Goal: Task Accomplishment & Management: Use online tool/utility

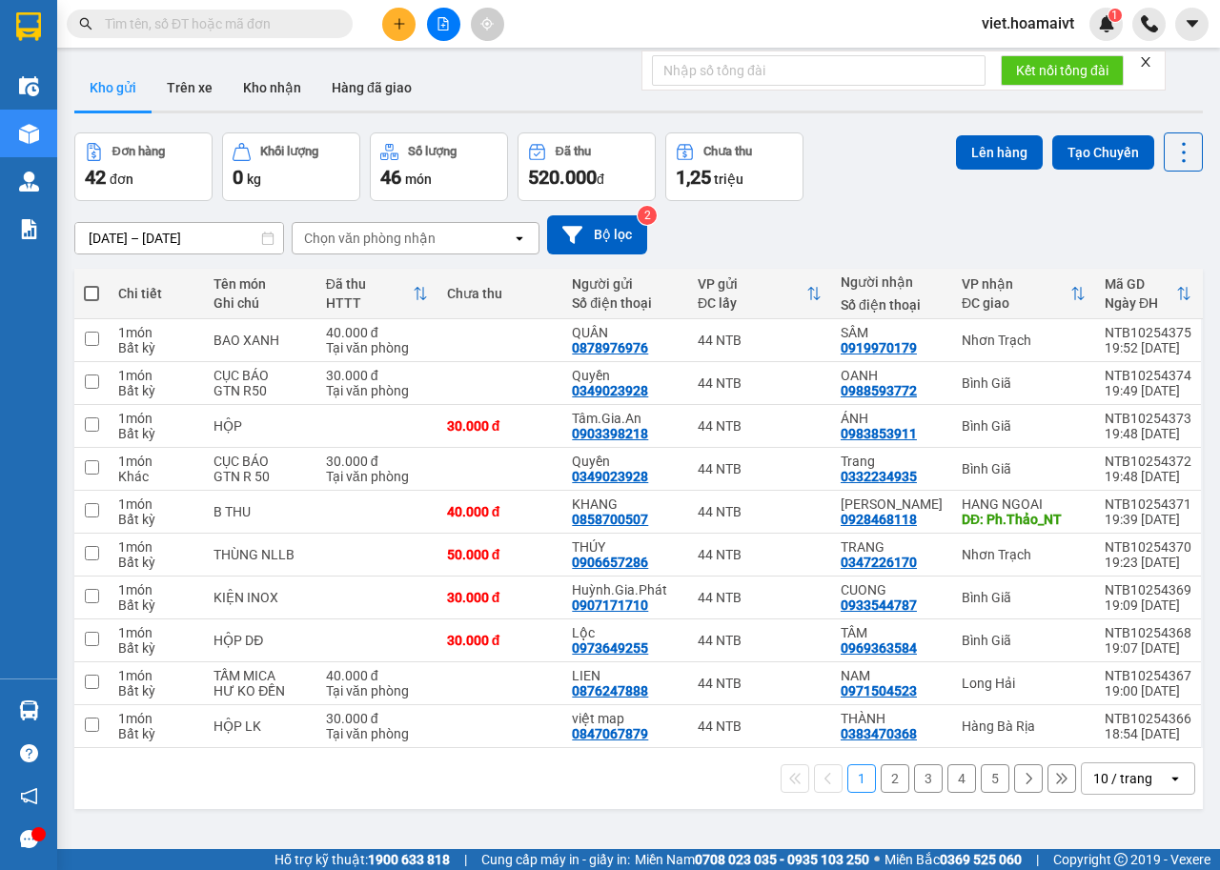
click at [1121, 781] on div "10 / trang" at bounding box center [1122, 778] width 59 height 19
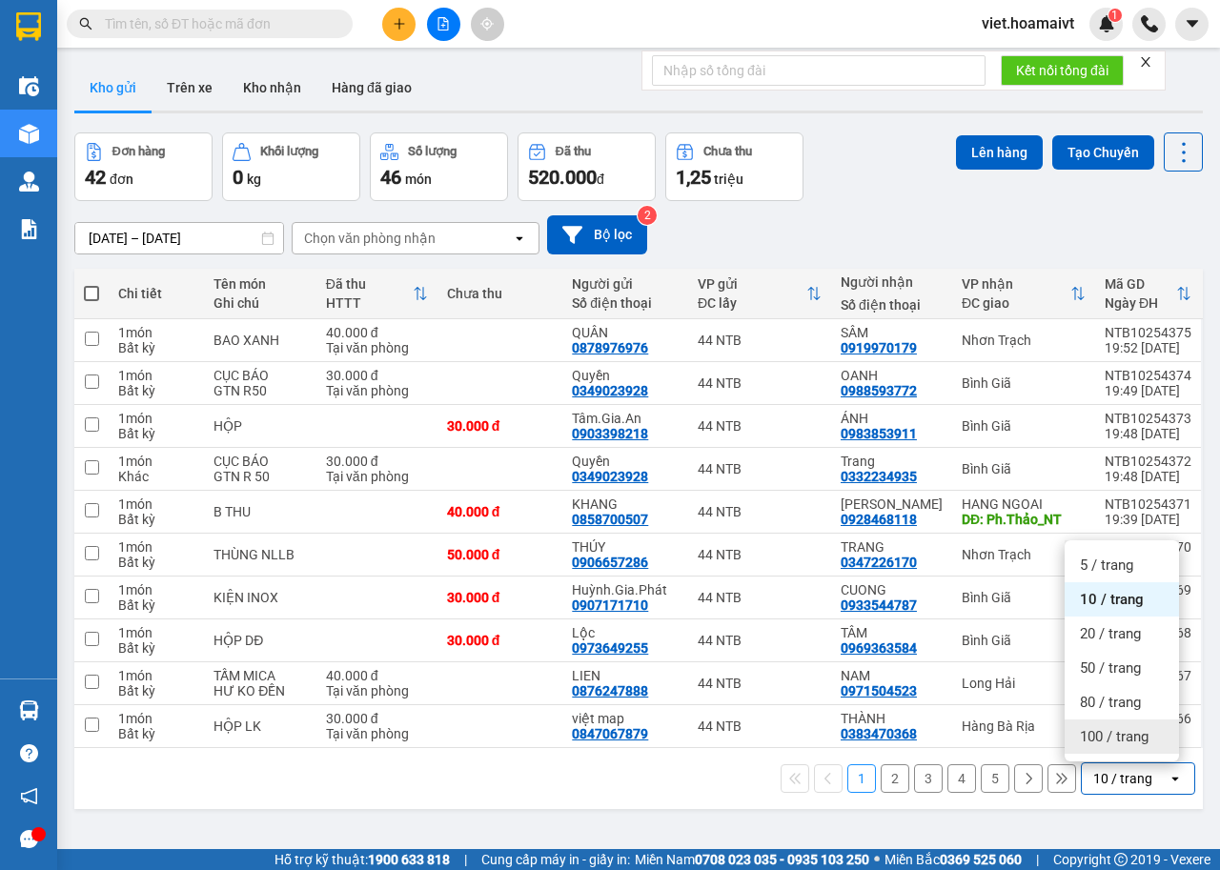
click at [1128, 741] on span "100 / trang" at bounding box center [1114, 736] width 69 height 19
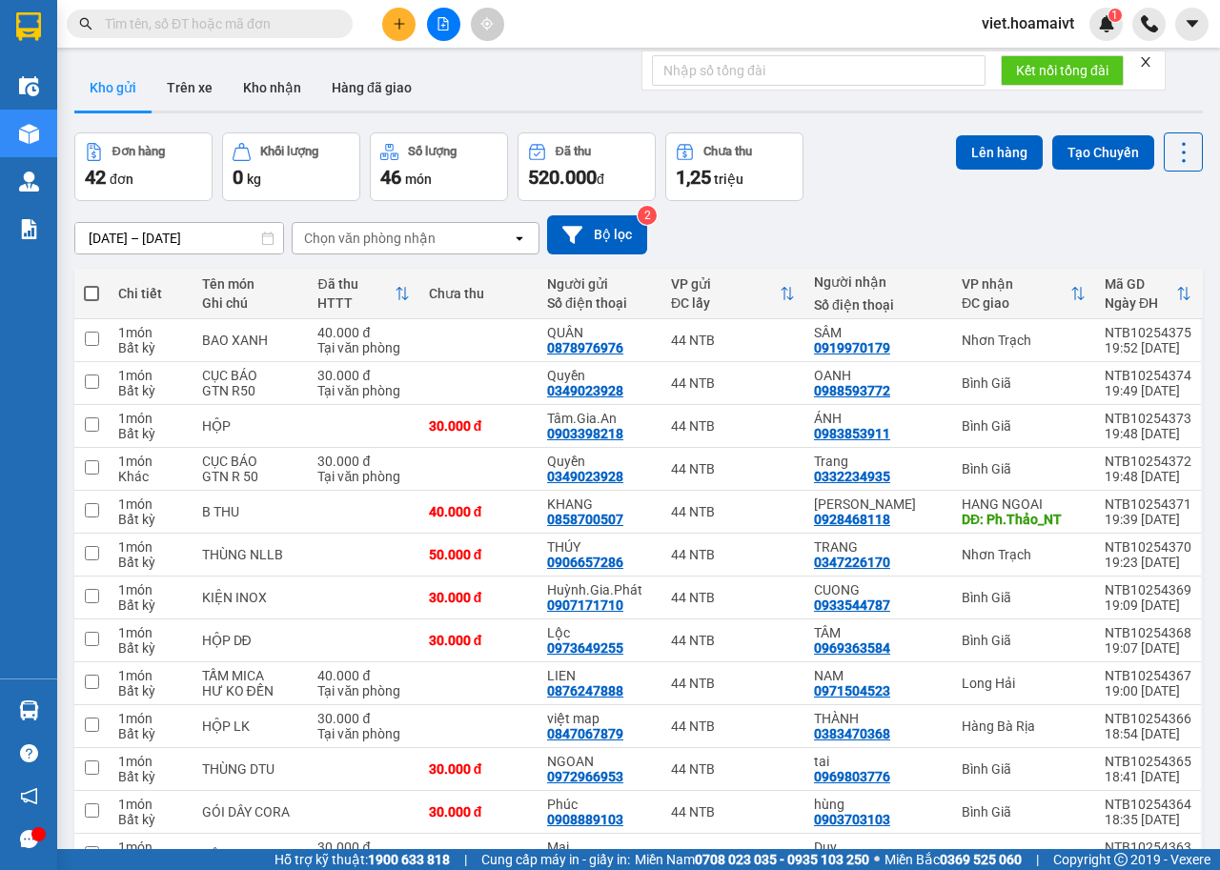
click at [447, 236] on div "Chọn văn phòng nhận" at bounding box center [402, 238] width 219 height 30
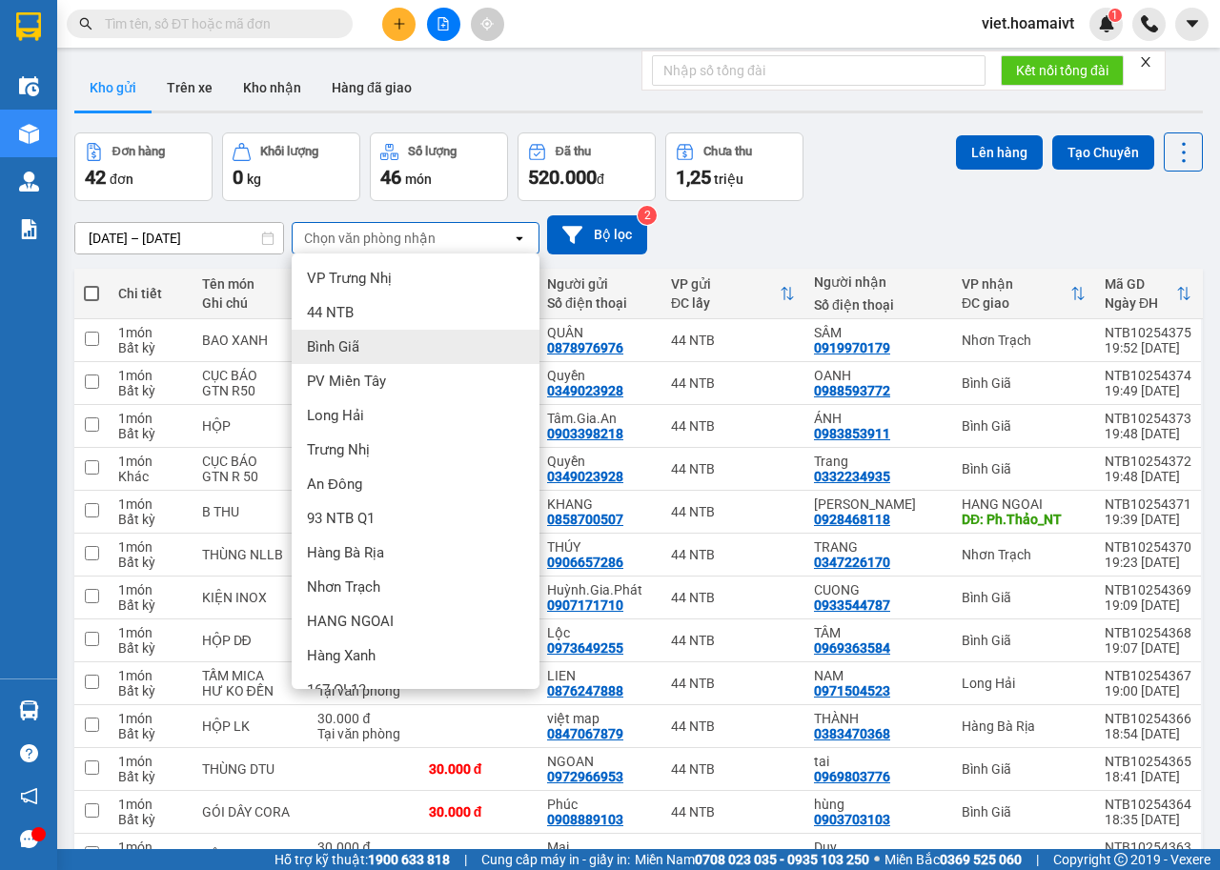
click at [434, 337] on div "Bình Giã" at bounding box center [416, 347] width 248 height 34
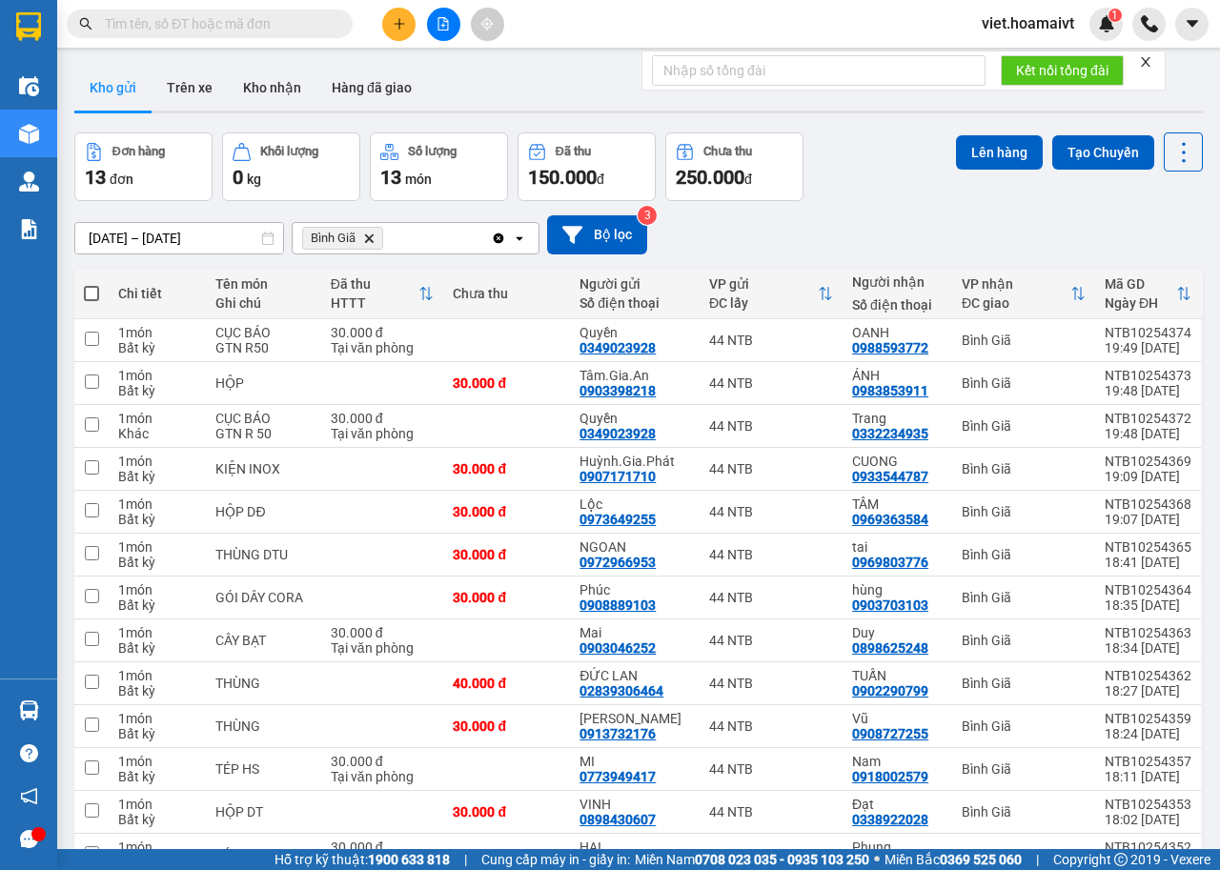
click at [90, 290] on span at bounding box center [91, 293] width 15 height 15
click at [91, 284] on input "checkbox" at bounding box center [91, 284] width 0 height 0
checkbox input "true"
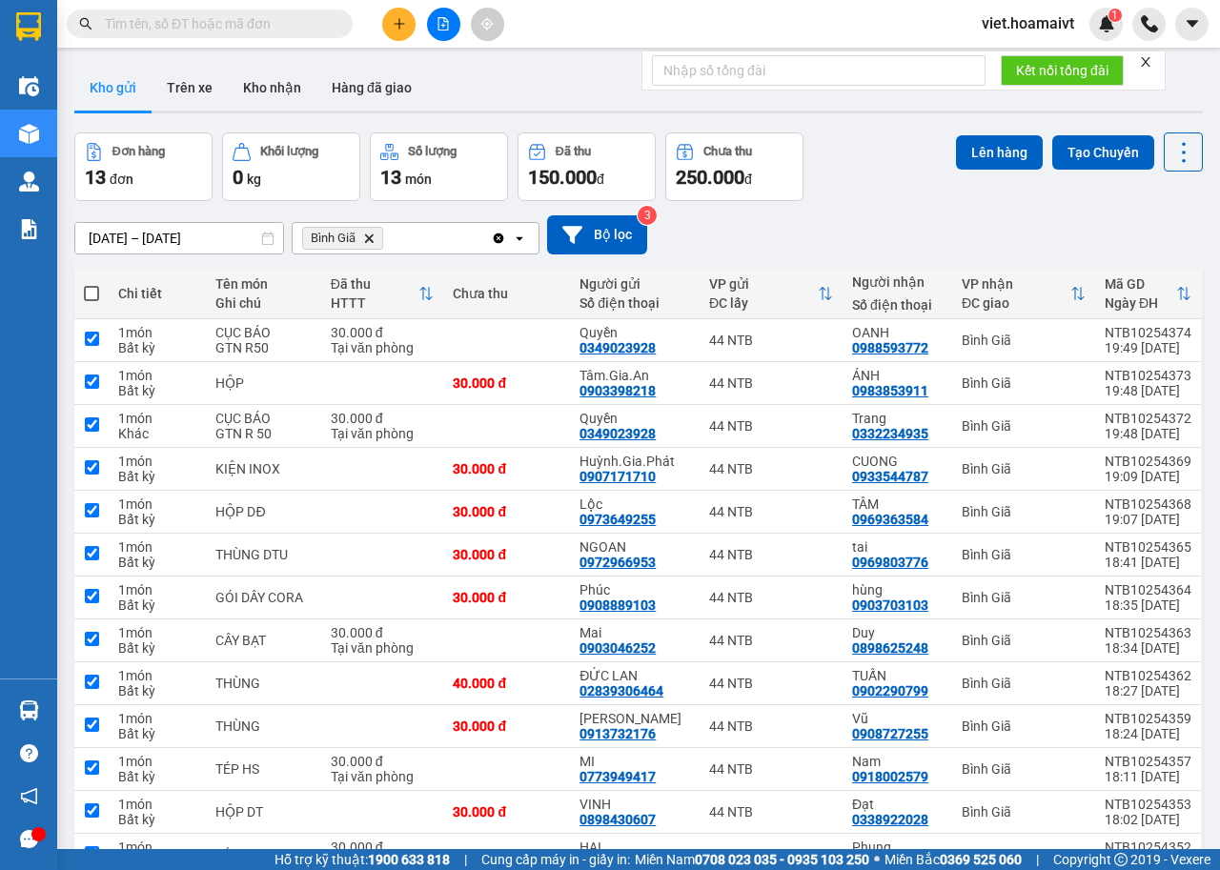
checkbox input "true"
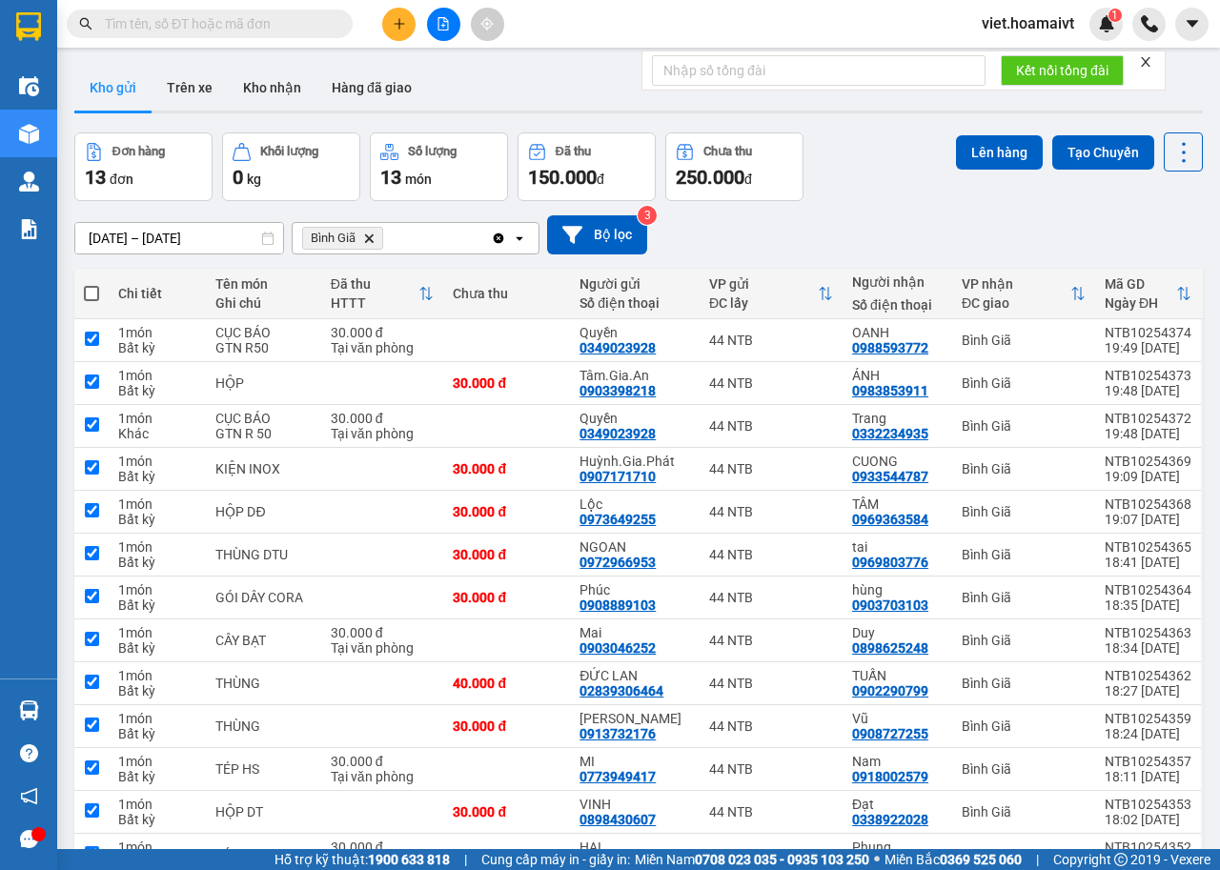
checkbox input "true"
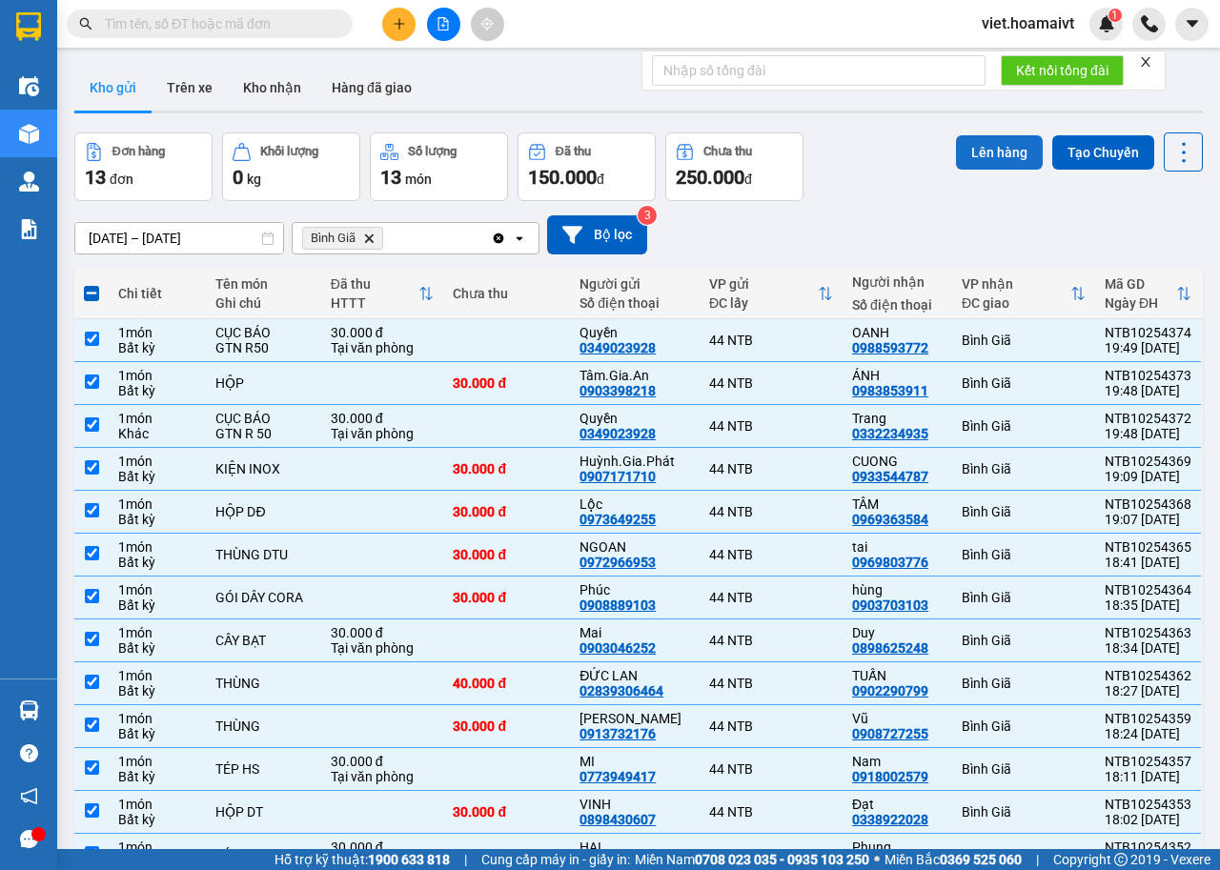
click at [976, 154] on button "Lên hàng" at bounding box center [999, 152] width 87 height 34
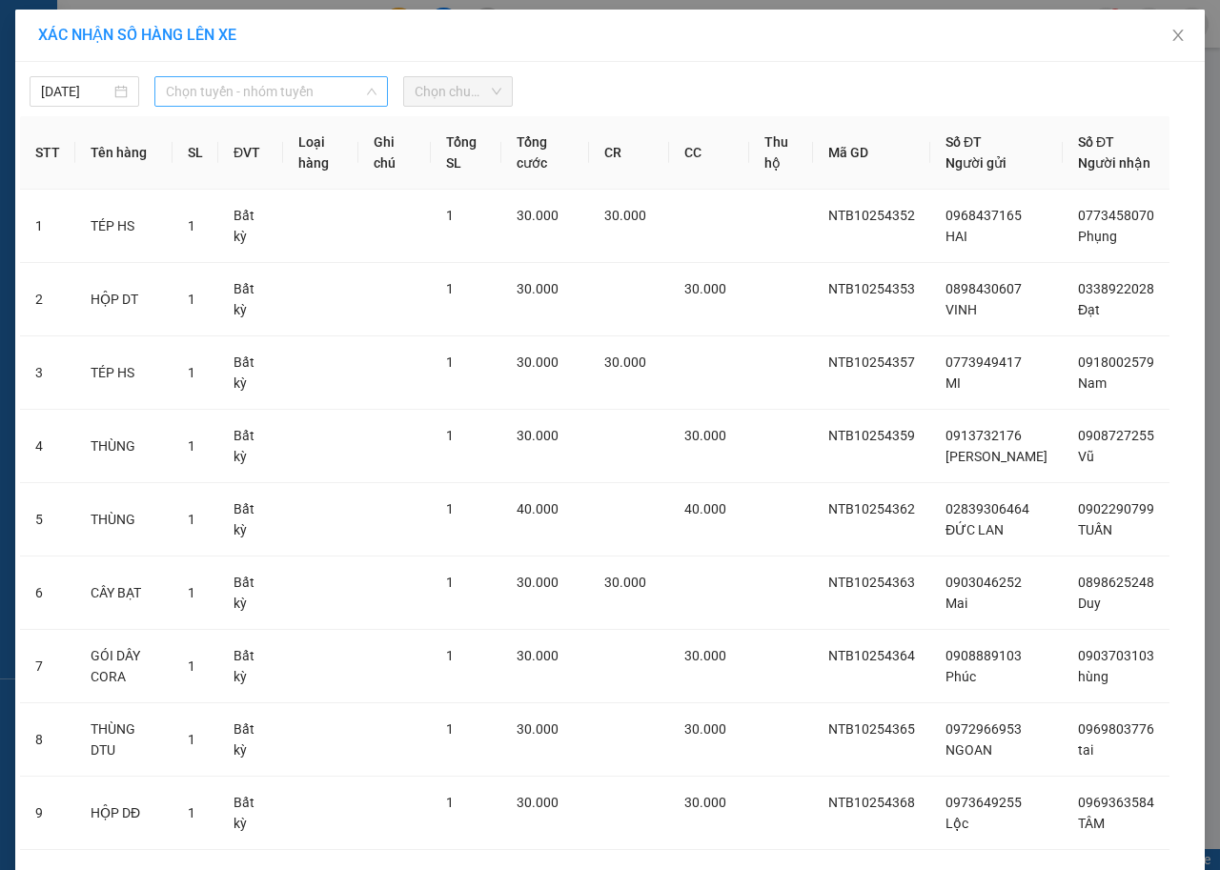
click at [262, 91] on span "Chọn tuyến - nhóm tuyến" at bounding box center [271, 91] width 211 height 29
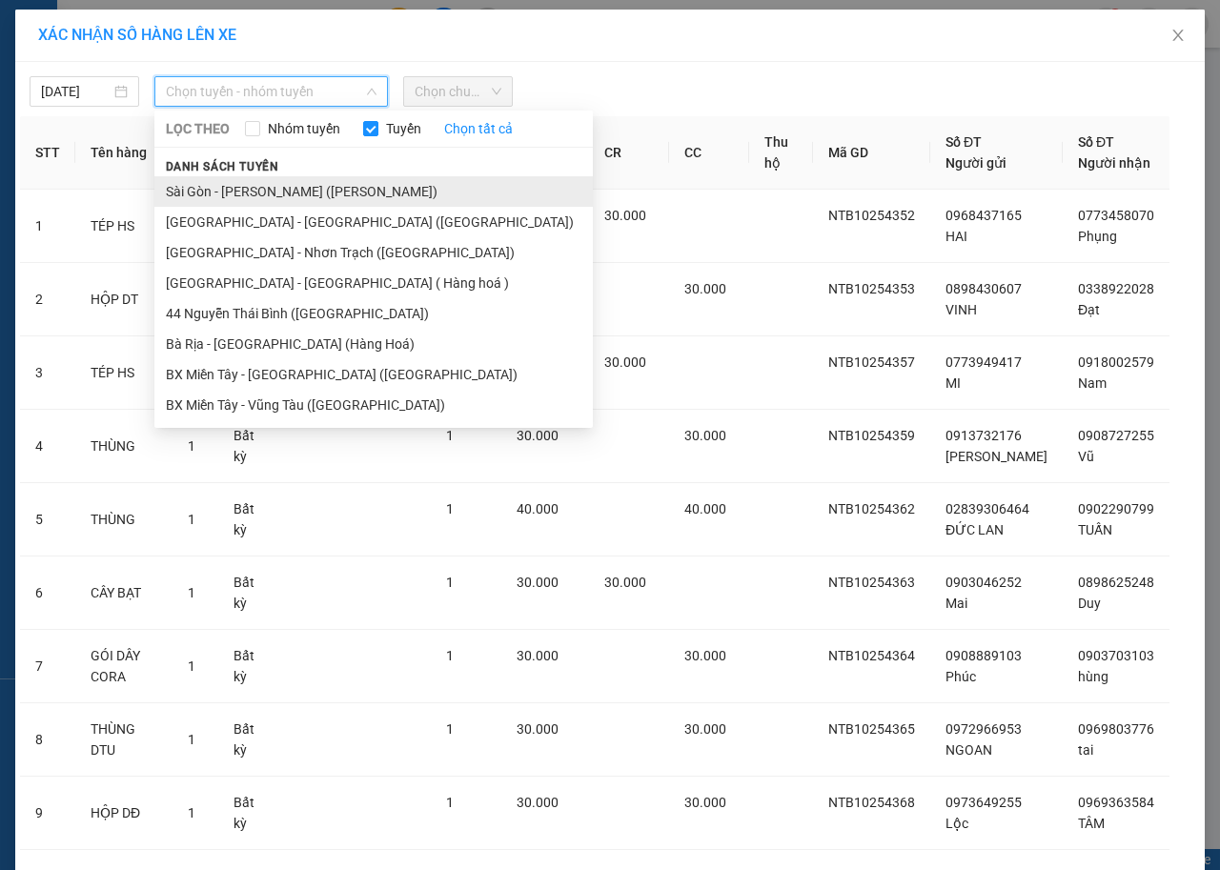
click at [308, 196] on li "Sài Gòn - [PERSON_NAME] ([PERSON_NAME])" at bounding box center [373, 191] width 438 height 30
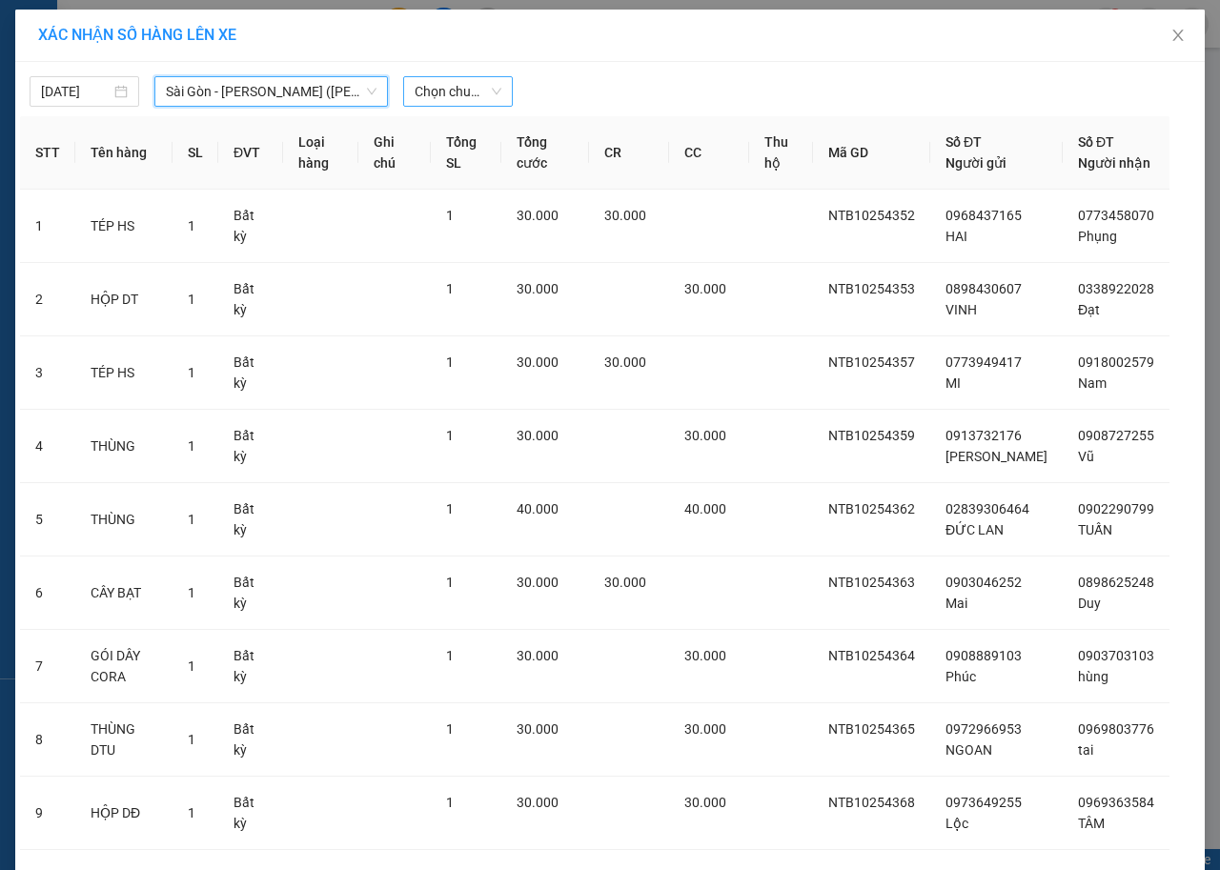
click at [449, 96] on span "Chọn chuyến" at bounding box center [458, 91] width 87 height 29
type input "0430"
click at [539, 154] on div "Thêm chuyến " 04:30 "" at bounding box center [496, 161] width 203 height 32
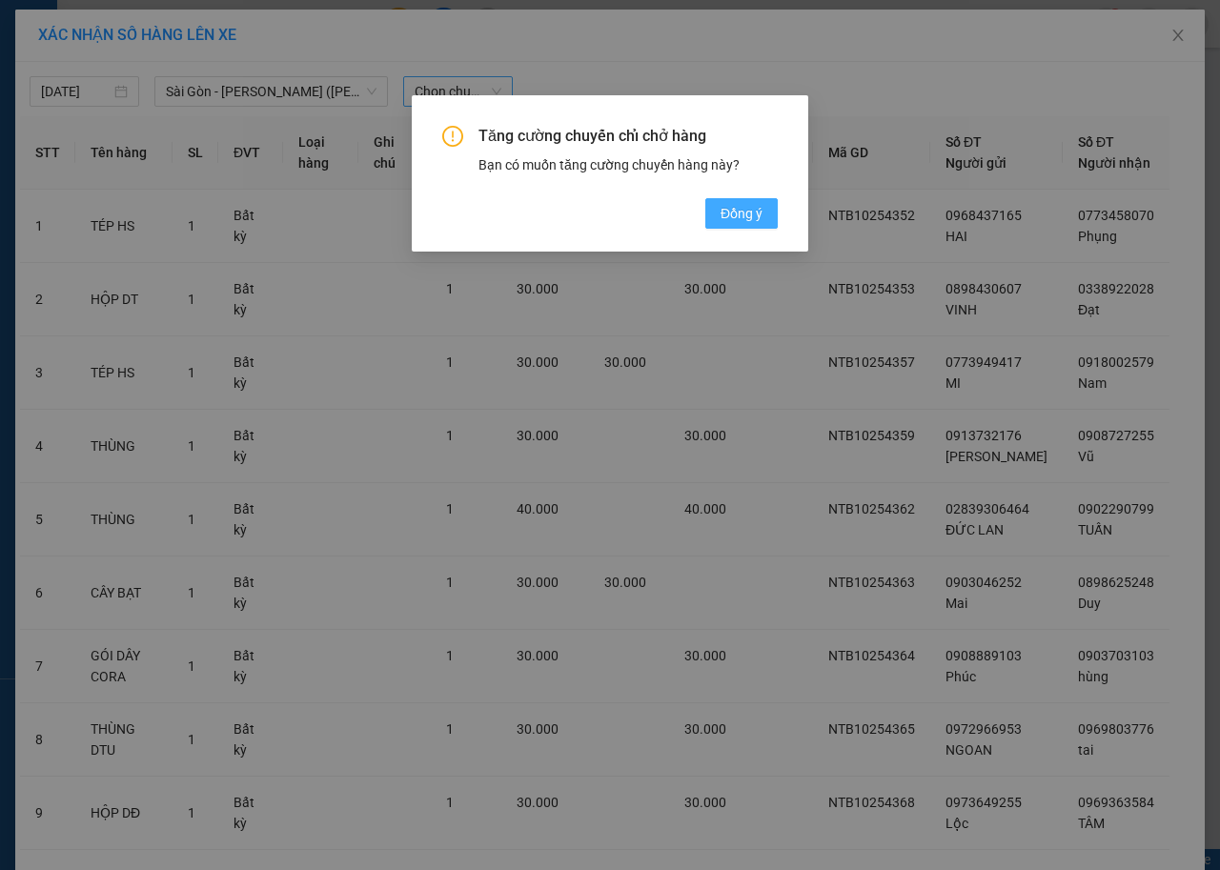
click at [721, 210] on span "Đồng ý" at bounding box center [741, 213] width 42 height 21
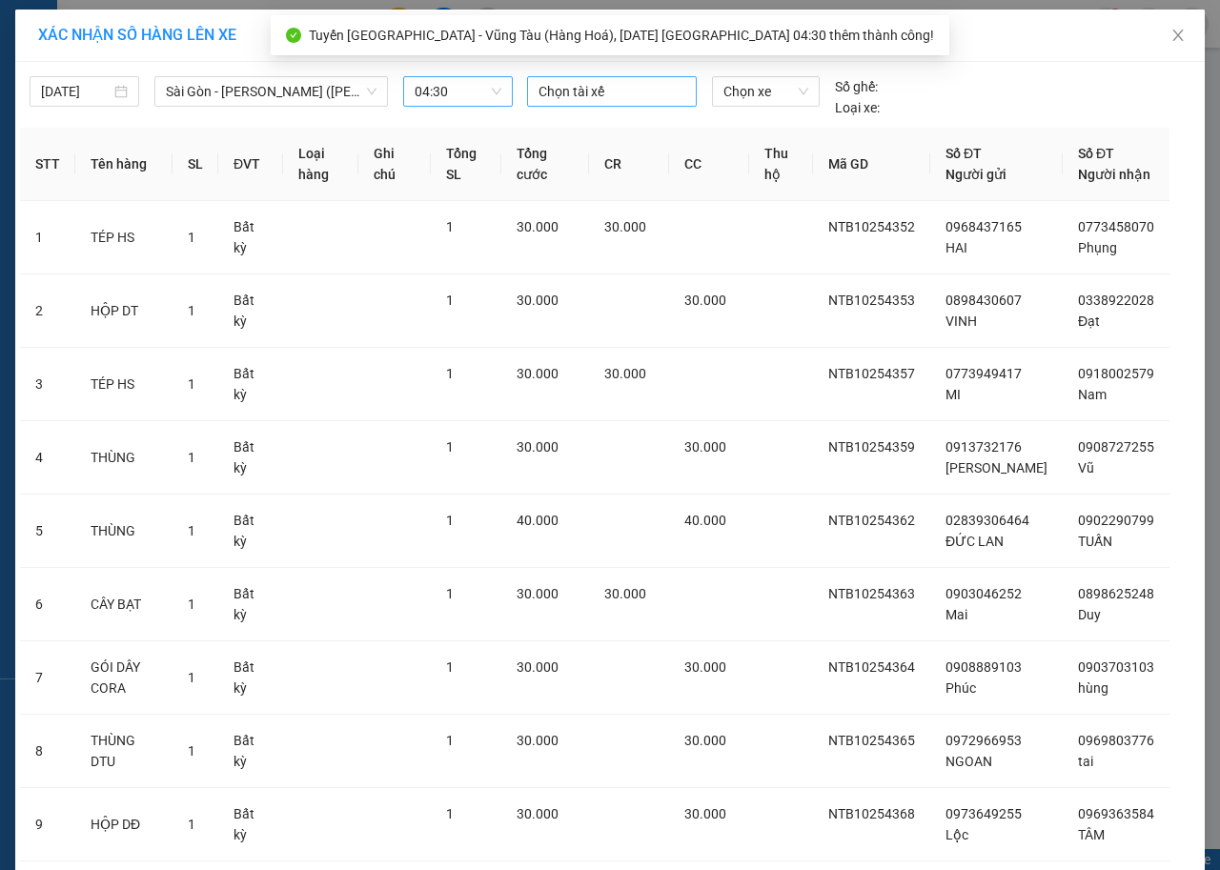
click at [596, 96] on div at bounding box center [612, 91] width 160 height 23
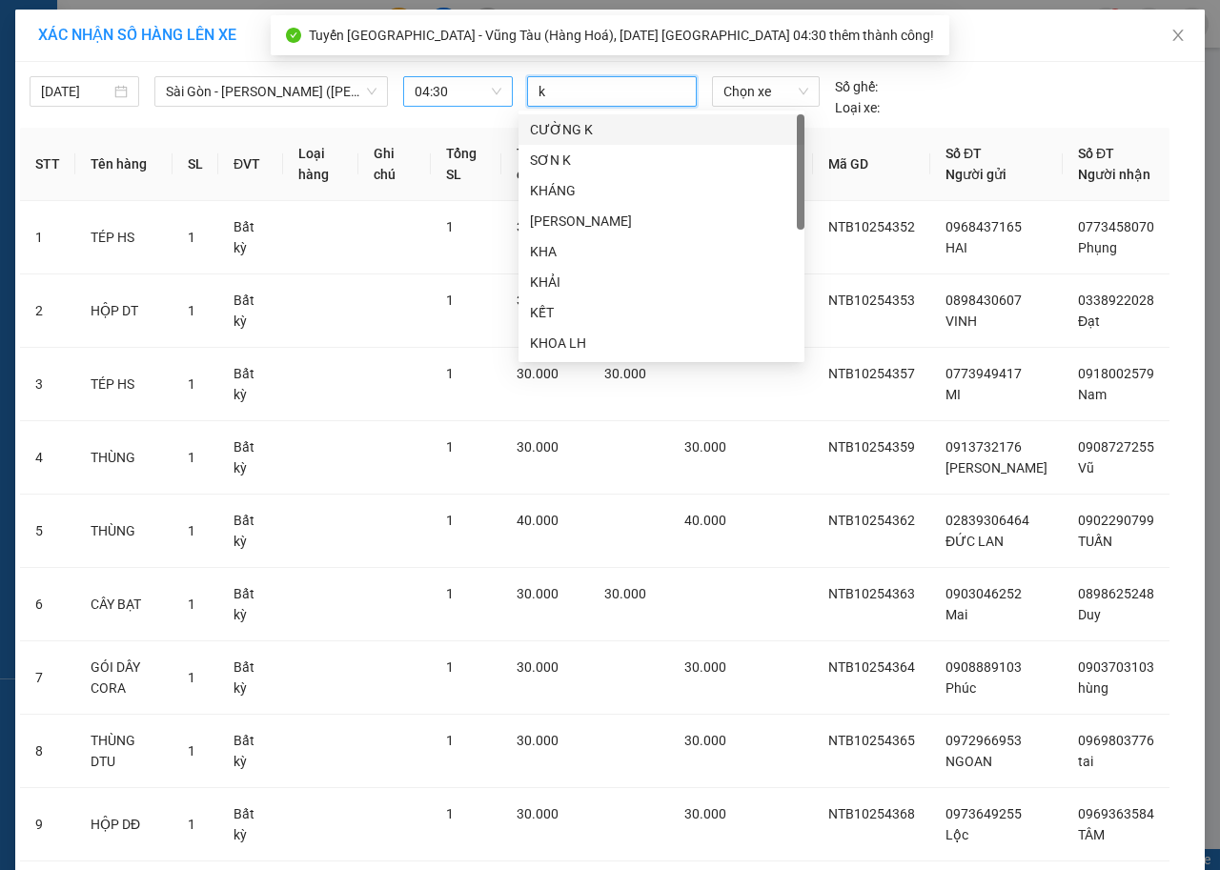
type input "ke"
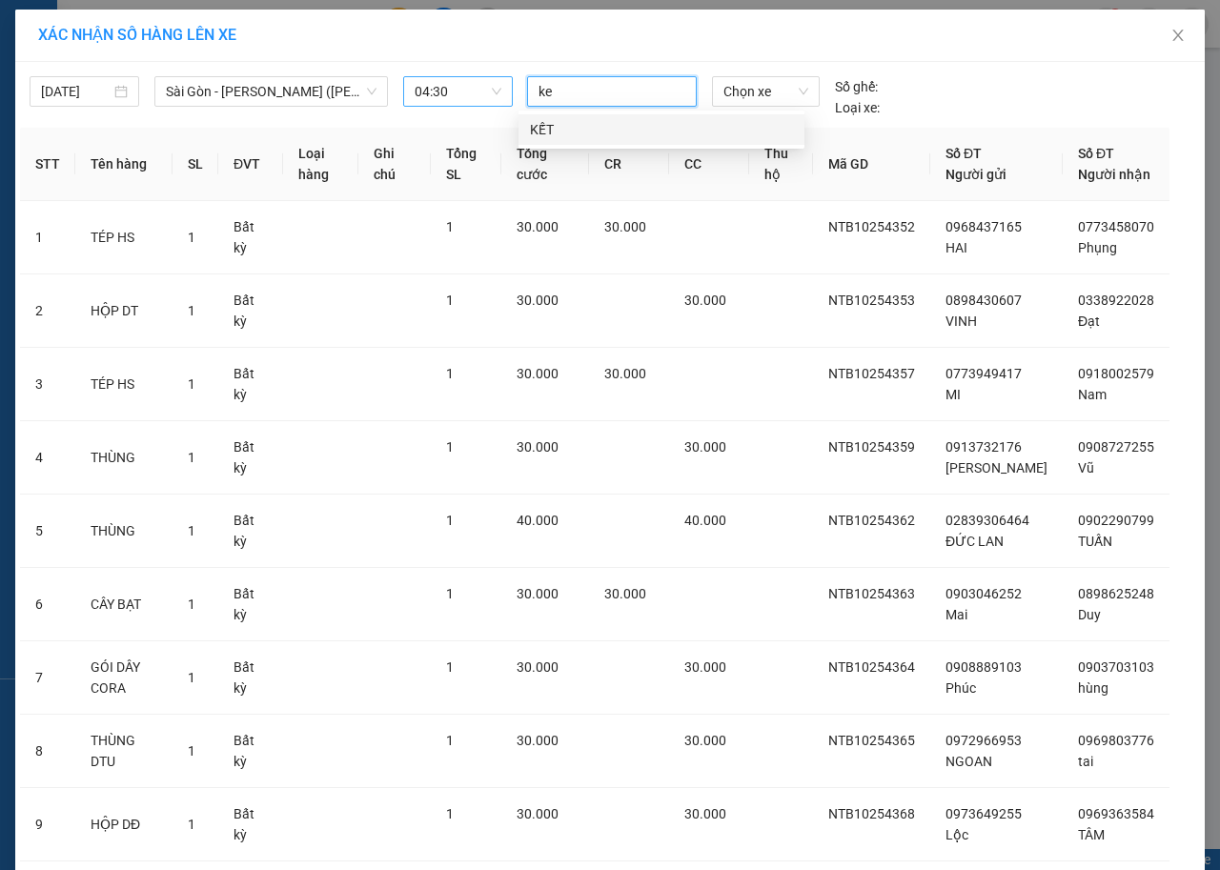
click at [592, 125] on div "KẾT" at bounding box center [661, 129] width 263 height 21
click at [753, 88] on span "Chọn xe" at bounding box center [765, 91] width 85 height 29
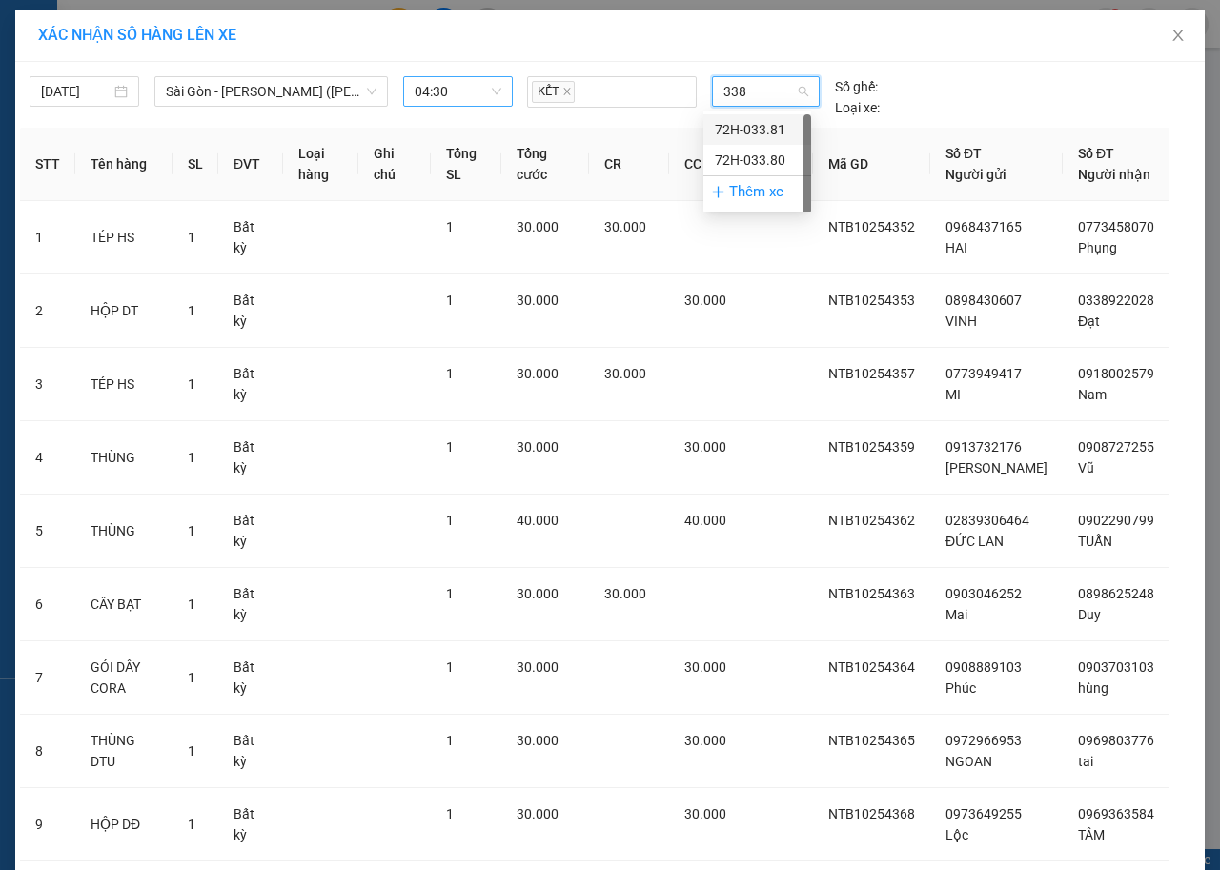
type input "3380"
click at [750, 125] on div "72H-033.80" at bounding box center [757, 129] width 85 height 21
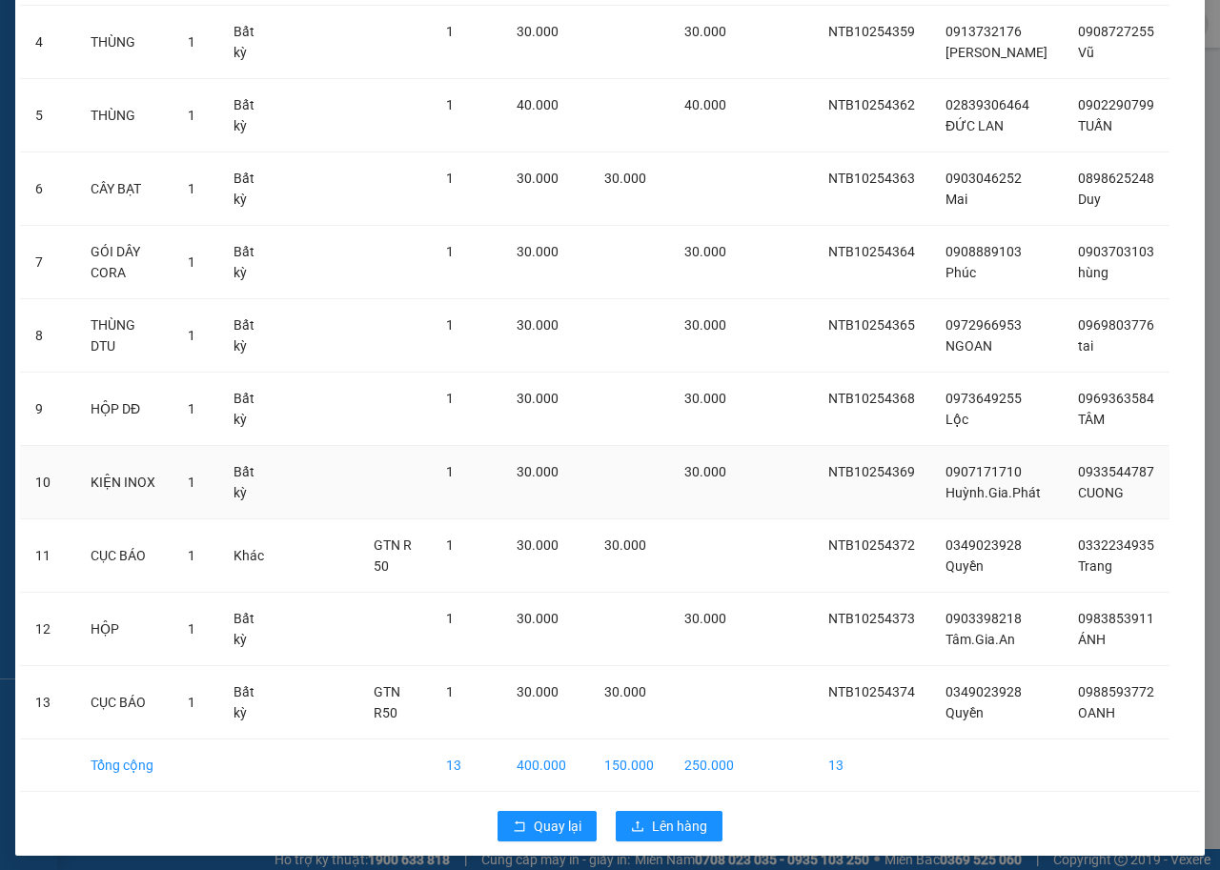
scroll to position [435, 0]
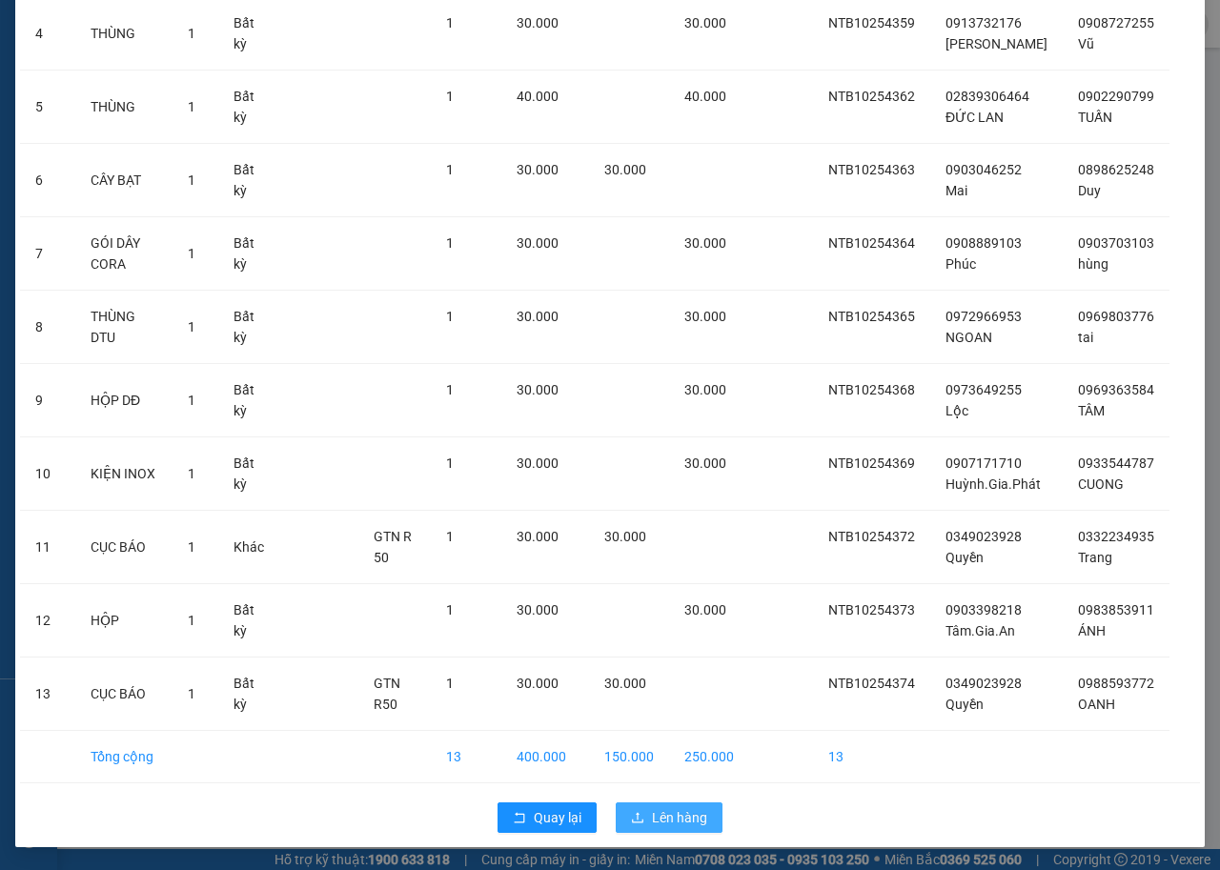
click at [673, 808] on span "Lên hàng" at bounding box center [679, 817] width 55 height 21
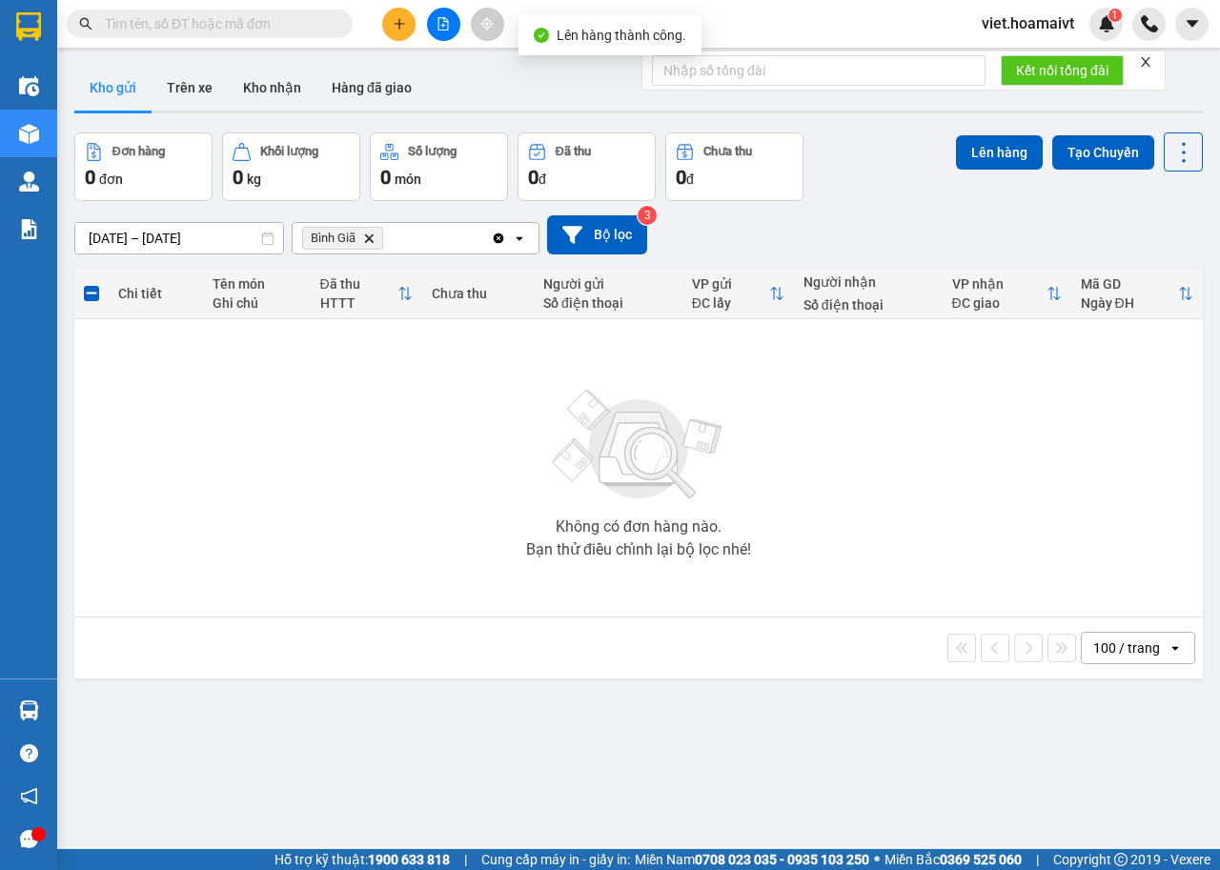
click at [367, 242] on icon "Delete" at bounding box center [368, 238] width 11 height 11
click at [367, 242] on div "Chọn văn phòng nhận" at bounding box center [370, 238] width 132 height 19
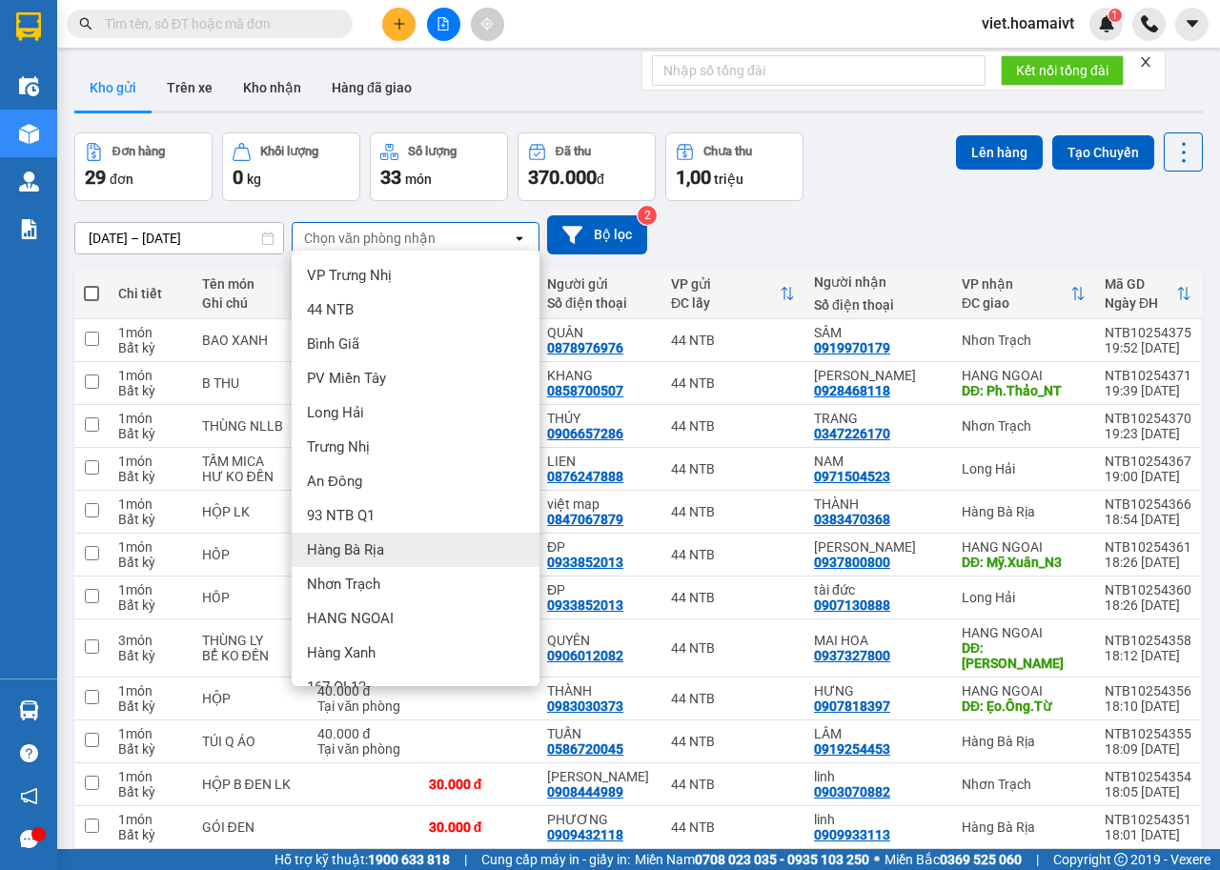
click at [420, 554] on div "Hàng Bà Rịa" at bounding box center [416, 550] width 248 height 34
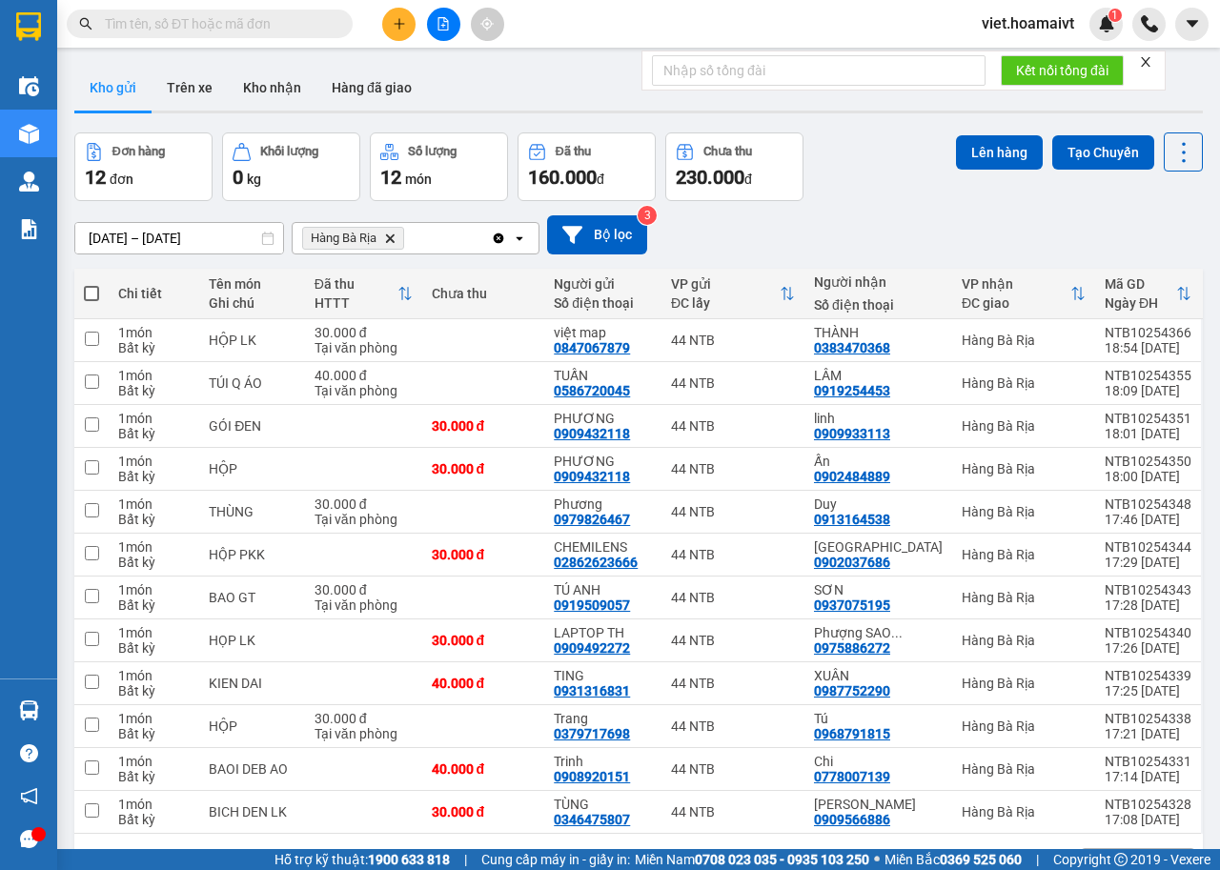
click at [92, 290] on span at bounding box center [91, 293] width 15 height 15
click at [91, 284] on input "checkbox" at bounding box center [91, 284] width 0 height 0
checkbox input "true"
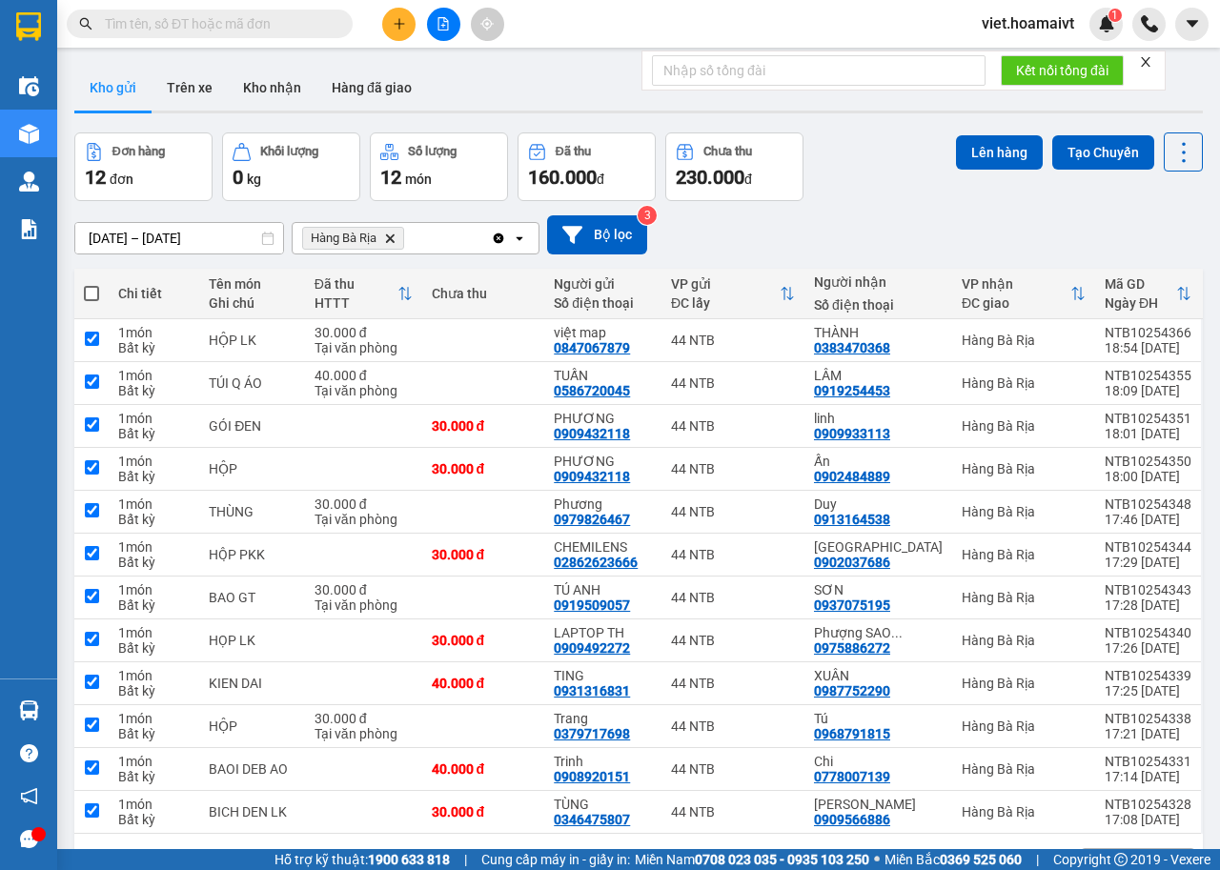
checkbox input "true"
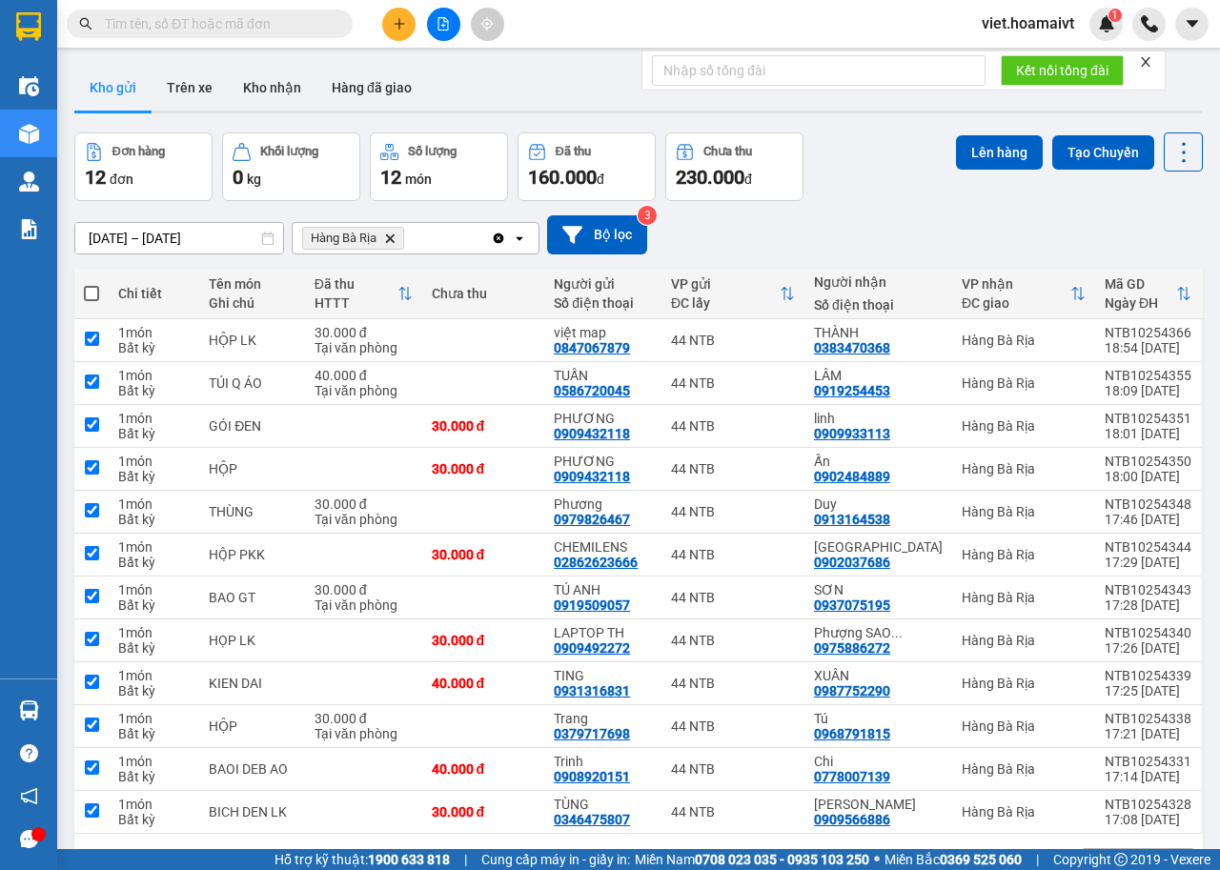
checkbox input "true"
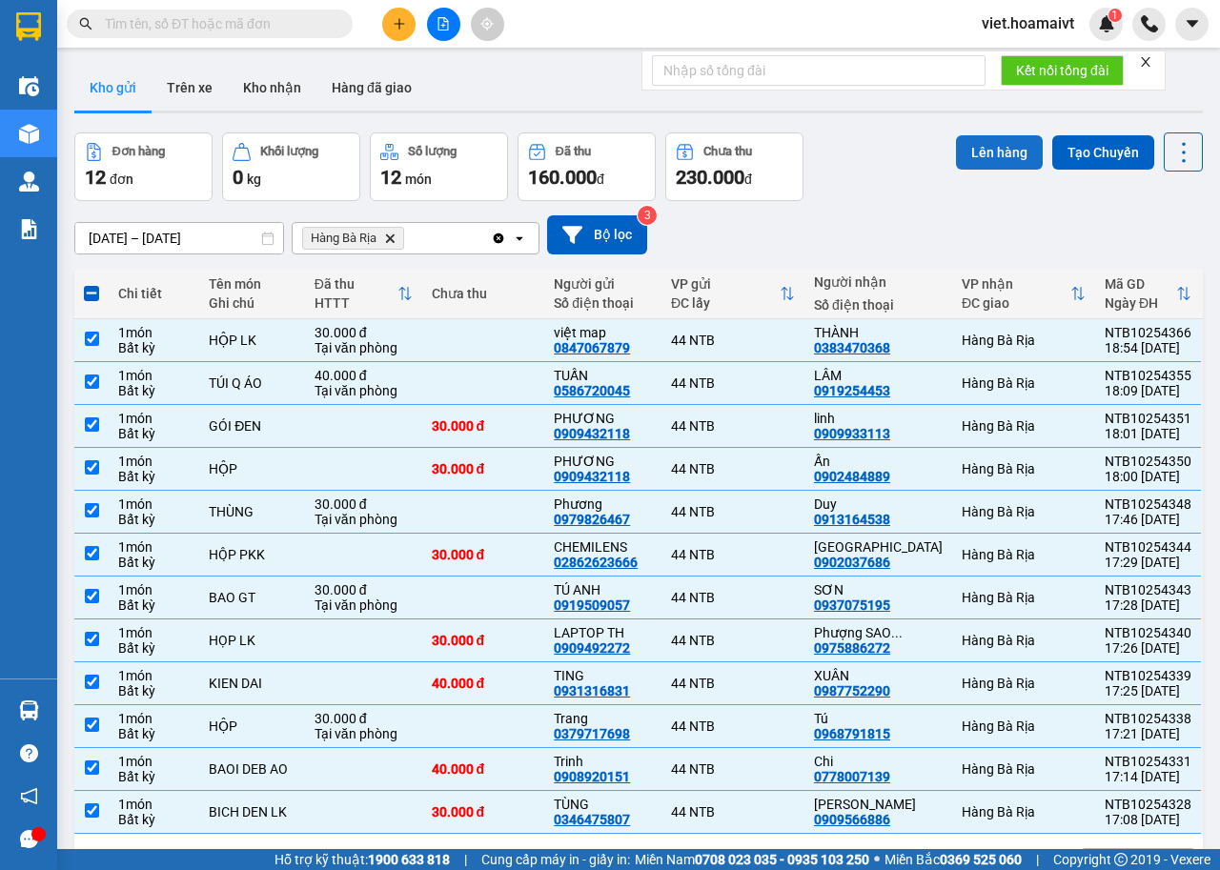
click at [967, 153] on button "Lên hàng" at bounding box center [999, 152] width 87 height 34
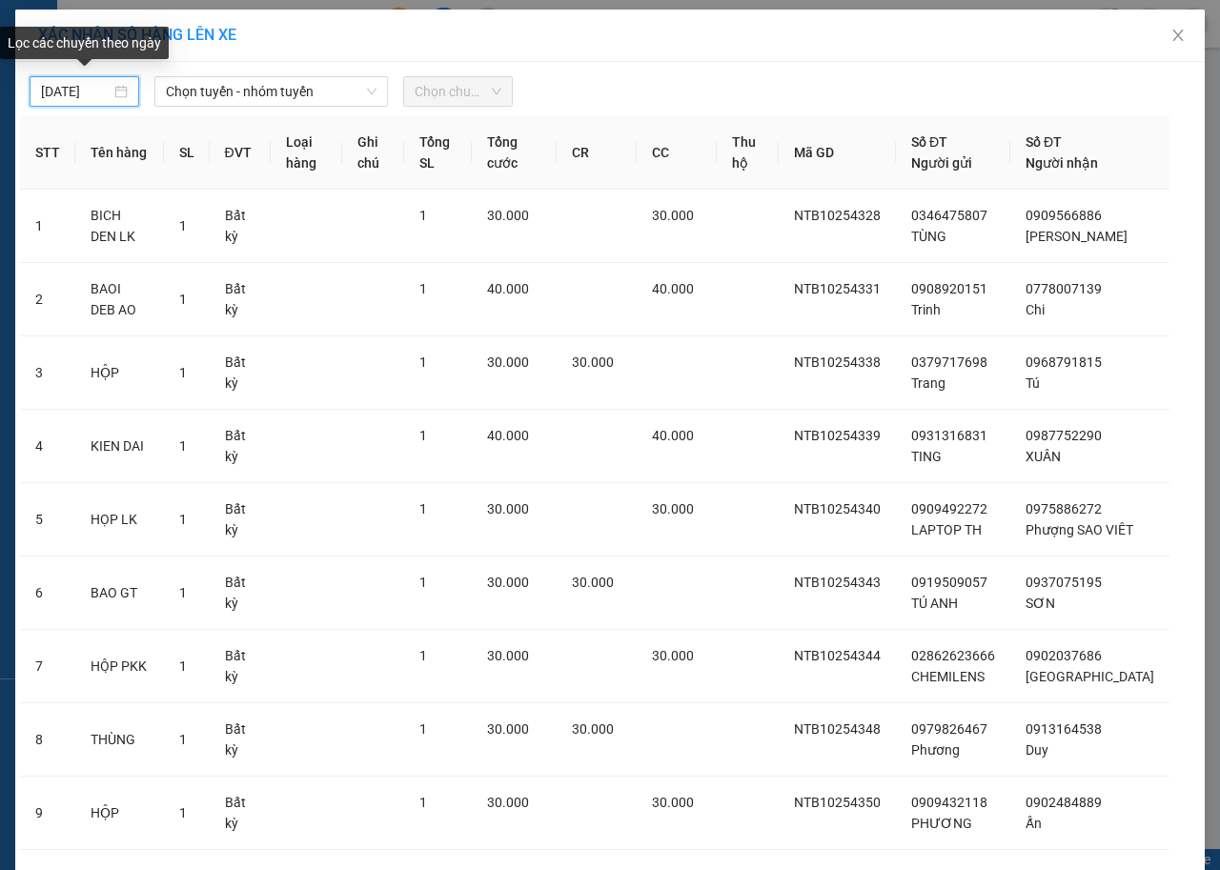
click at [94, 95] on input "[DATE]" at bounding box center [76, 91] width 70 height 21
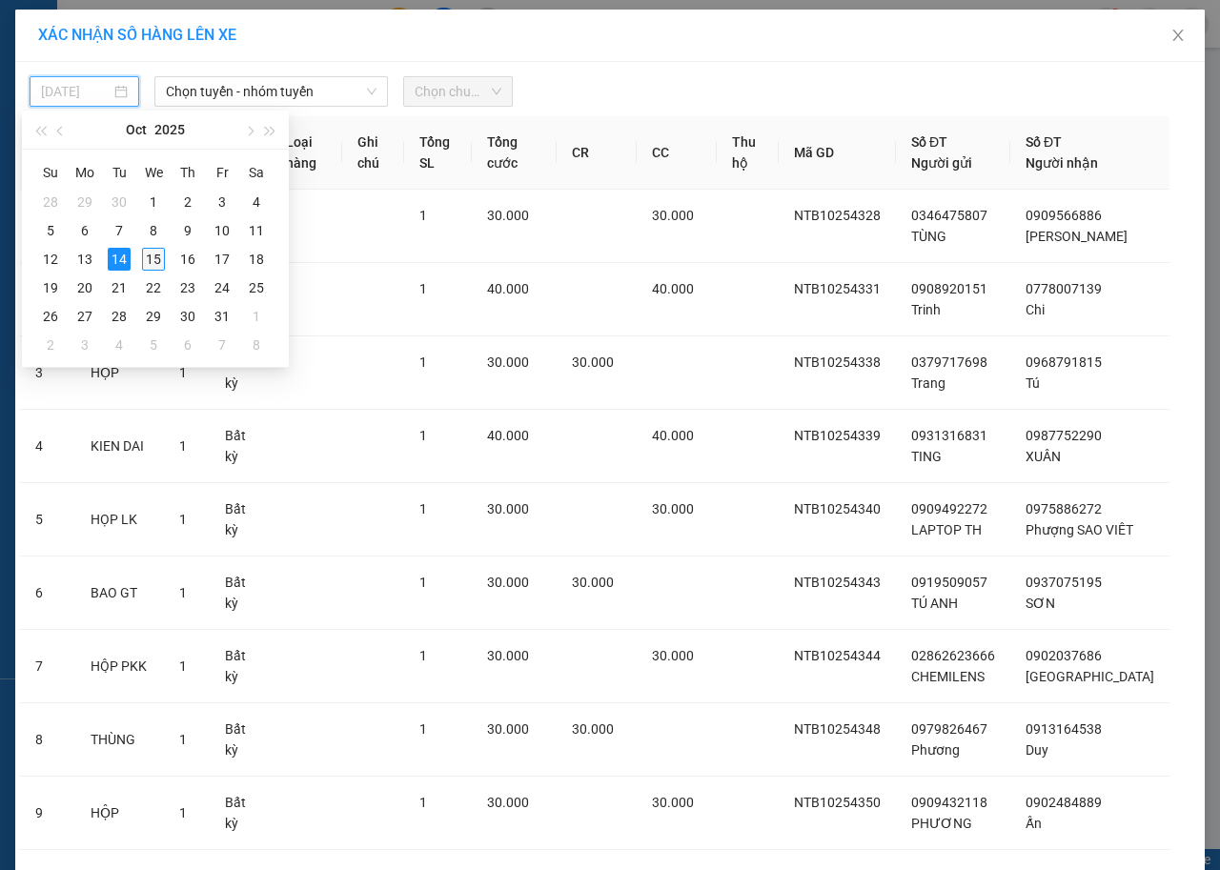
click at [149, 249] on div "15" at bounding box center [153, 259] width 23 height 23
type input "[DATE]"
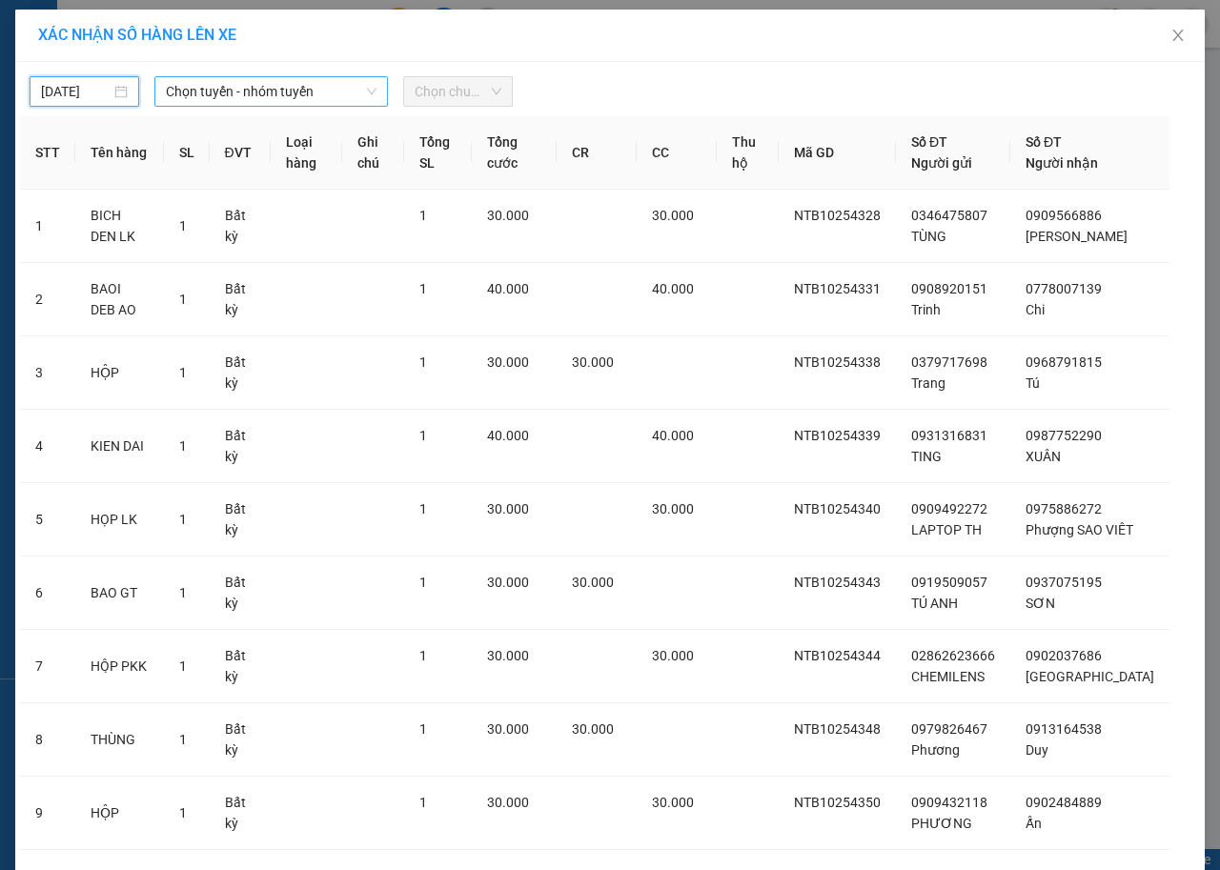
click at [248, 100] on span "Chọn tuyến - nhóm tuyến" at bounding box center [271, 91] width 211 height 29
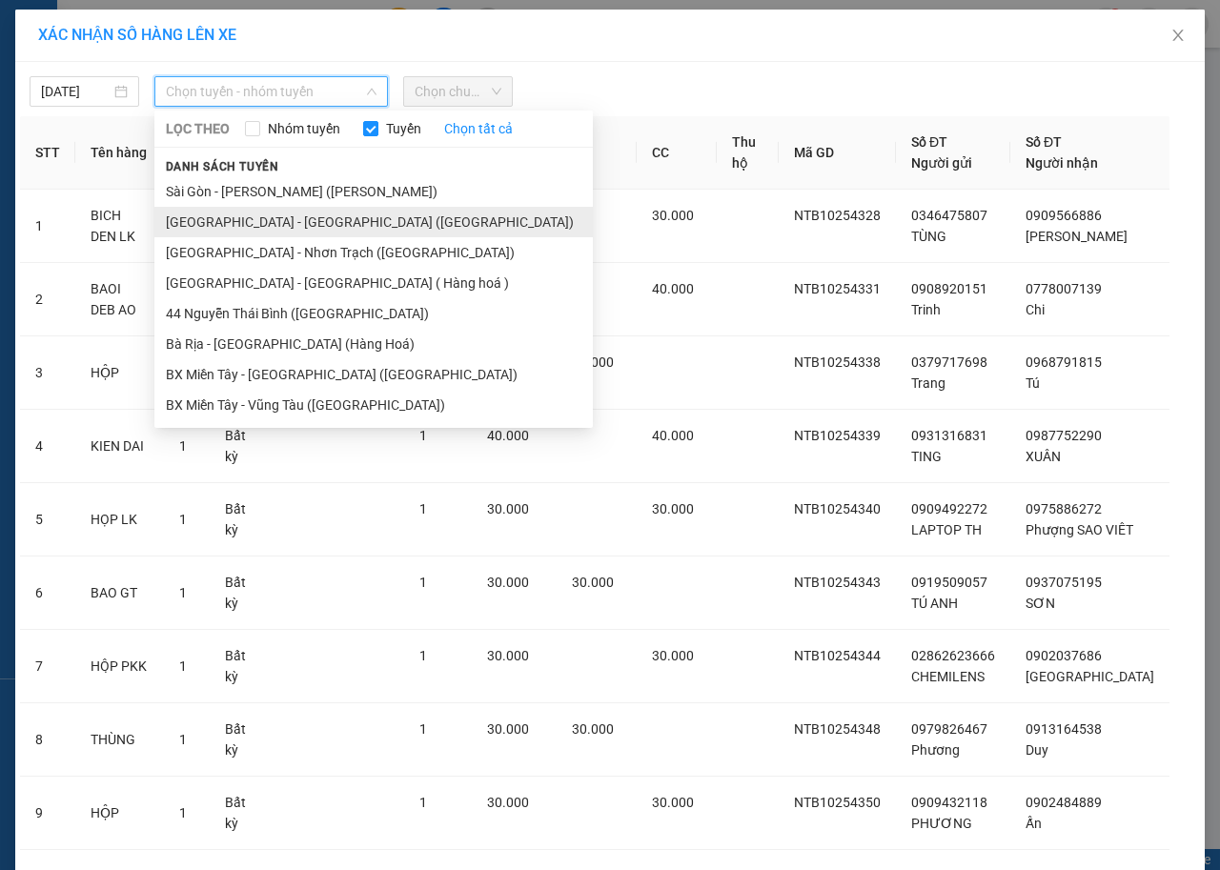
click at [298, 225] on li "[GEOGRAPHIC_DATA] - [GEOGRAPHIC_DATA] ([GEOGRAPHIC_DATA])" at bounding box center [373, 222] width 438 height 30
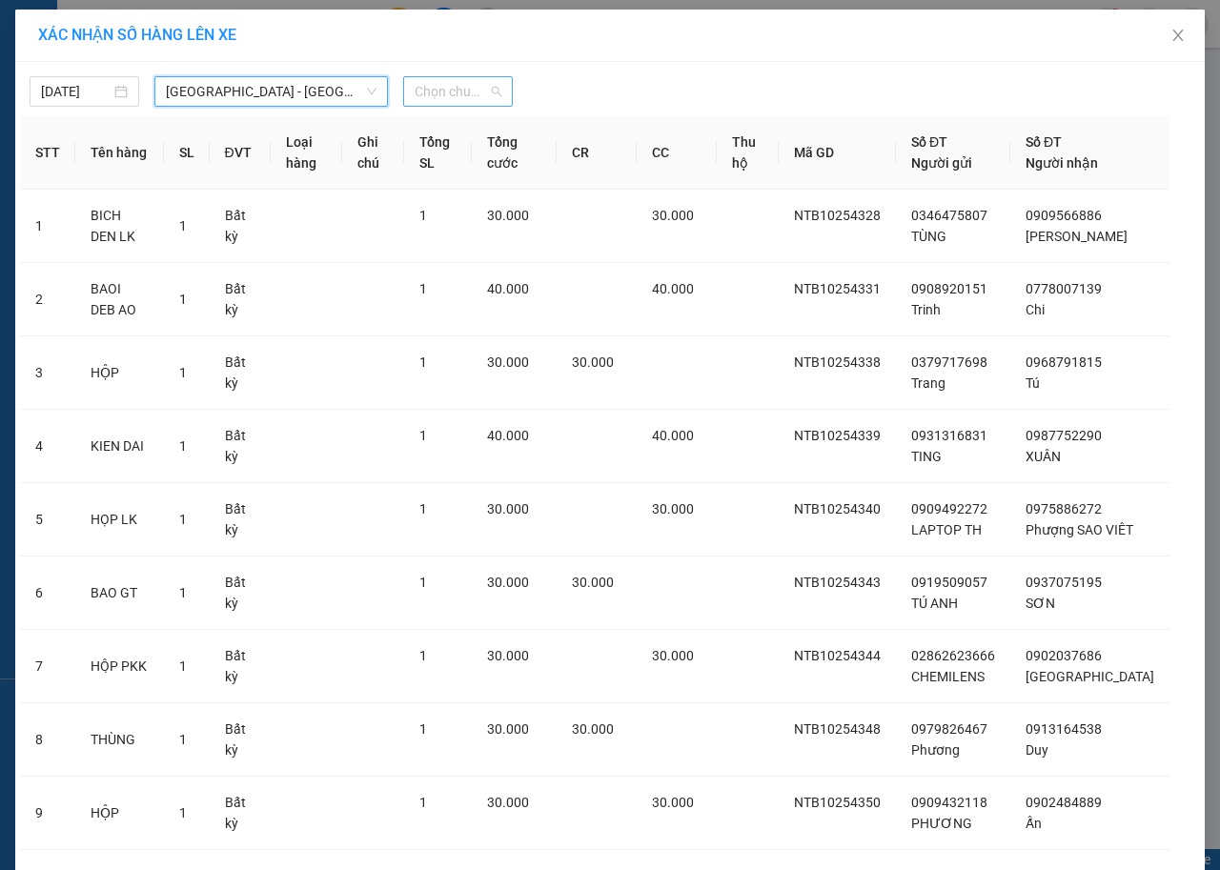
click at [459, 83] on span "Chọn chuyến" at bounding box center [458, 91] width 87 height 29
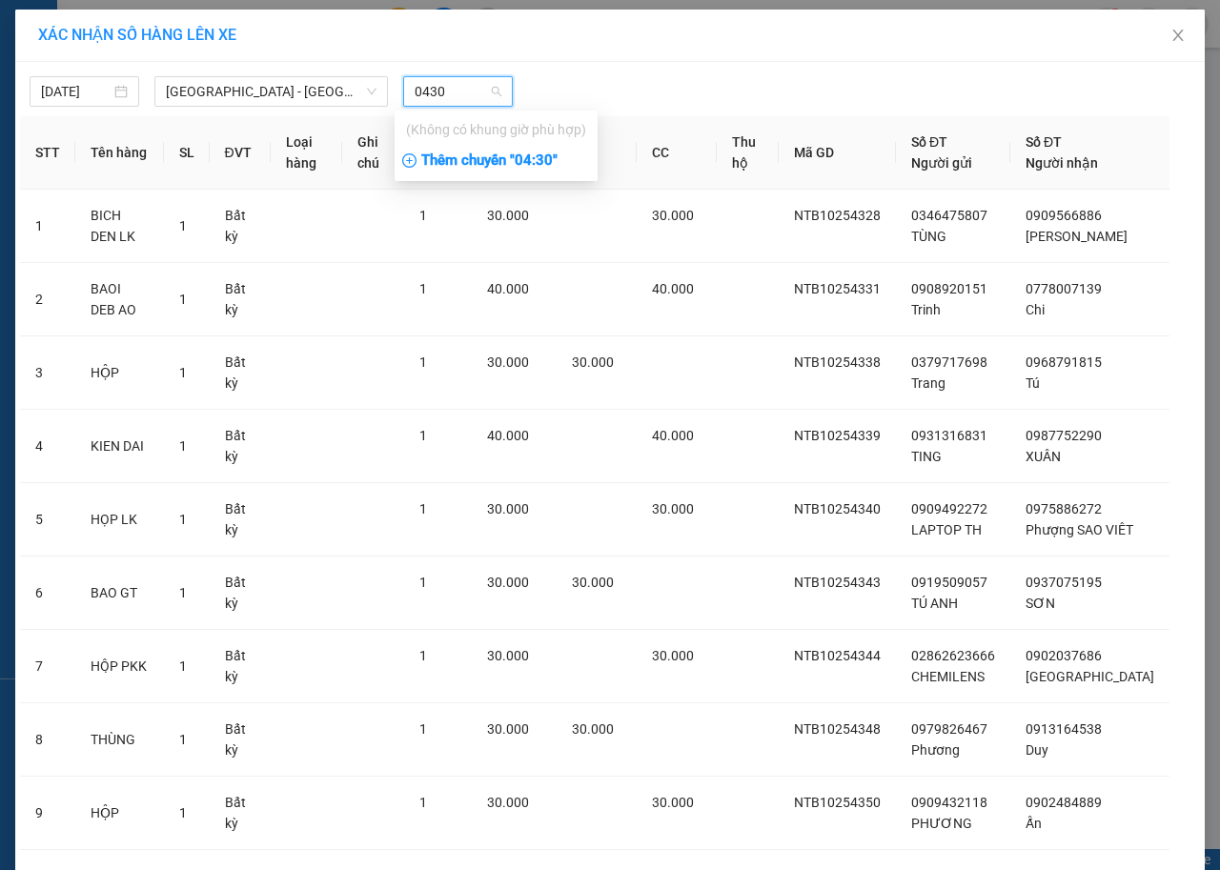
type input "0430"
click at [538, 157] on div "Thêm chuyến " 04:30 "" at bounding box center [496, 161] width 203 height 32
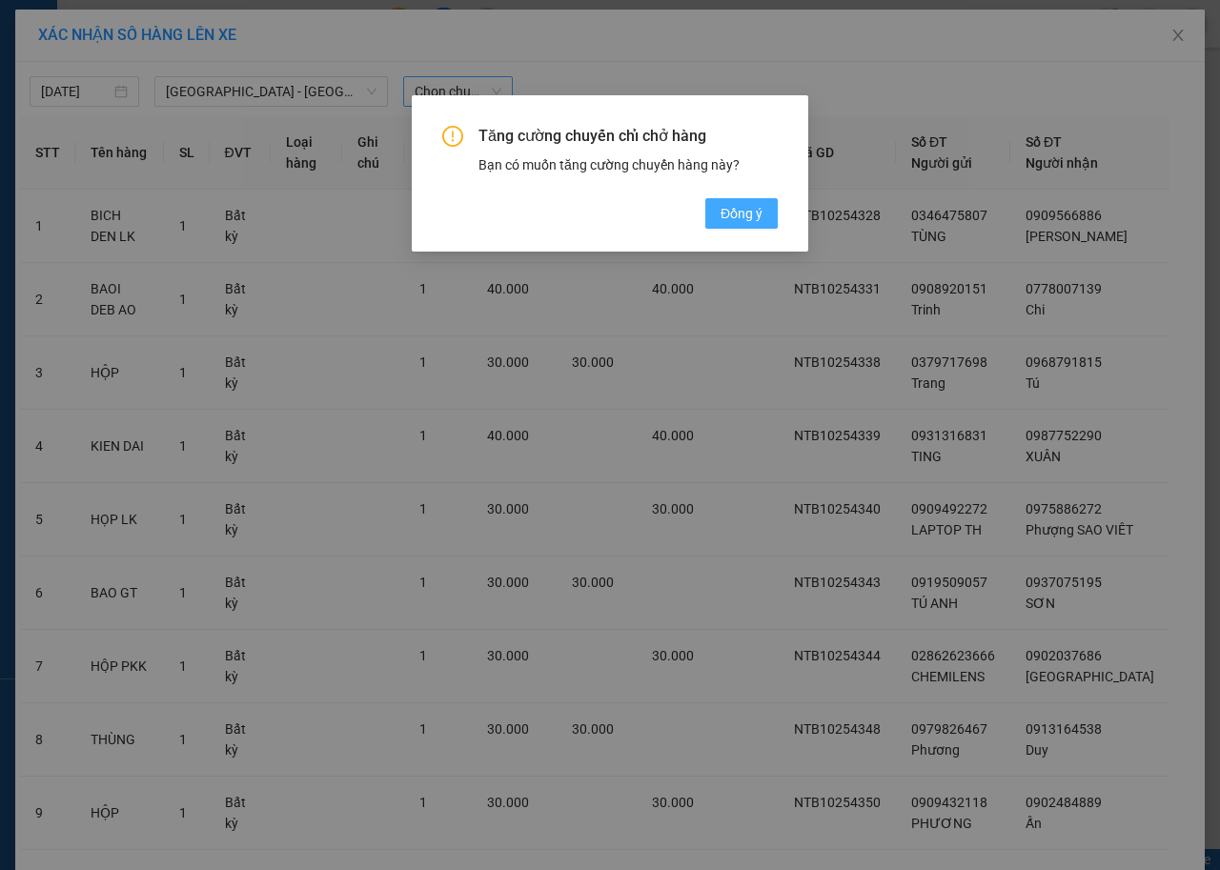
click at [751, 210] on span "Đồng ý" at bounding box center [741, 213] width 42 height 21
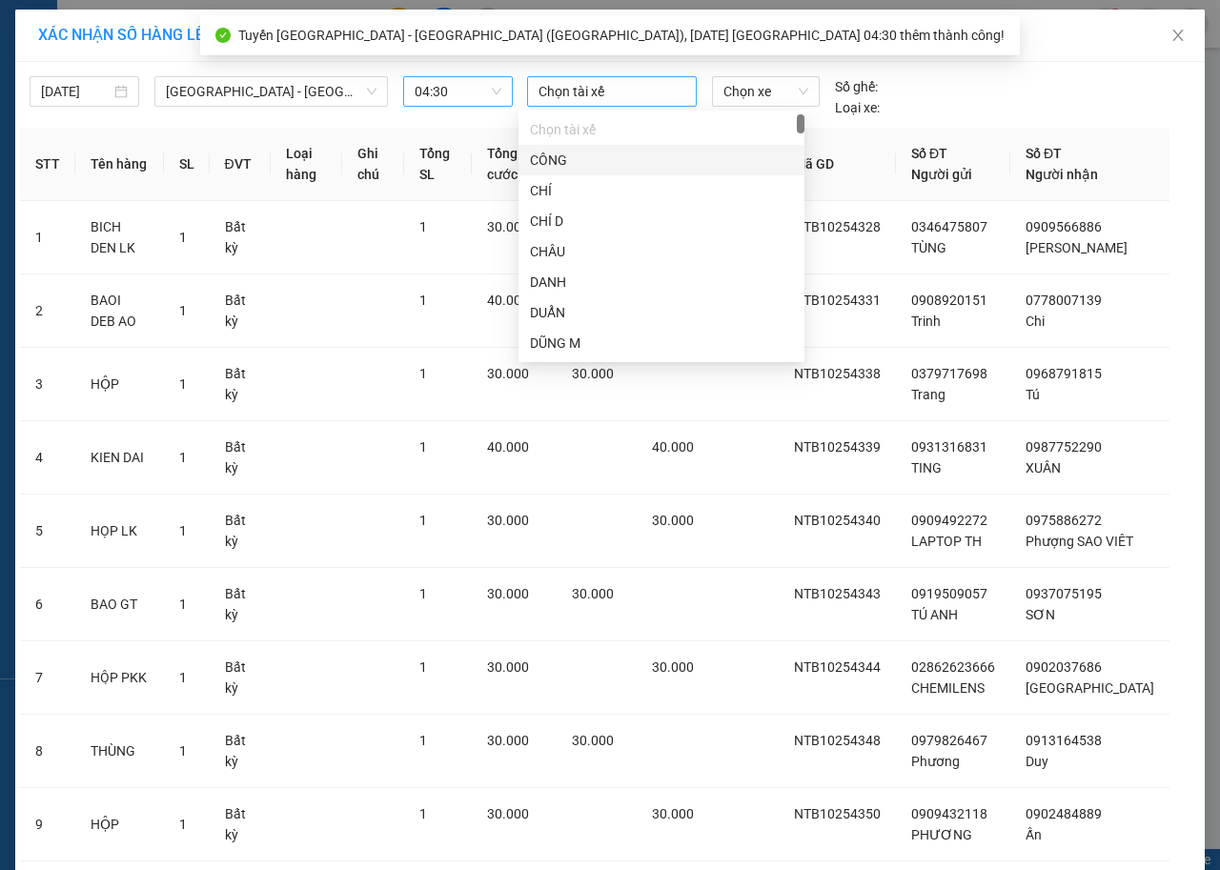
click at [580, 95] on div at bounding box center [612, 91] width 160 height 23
type input "k"
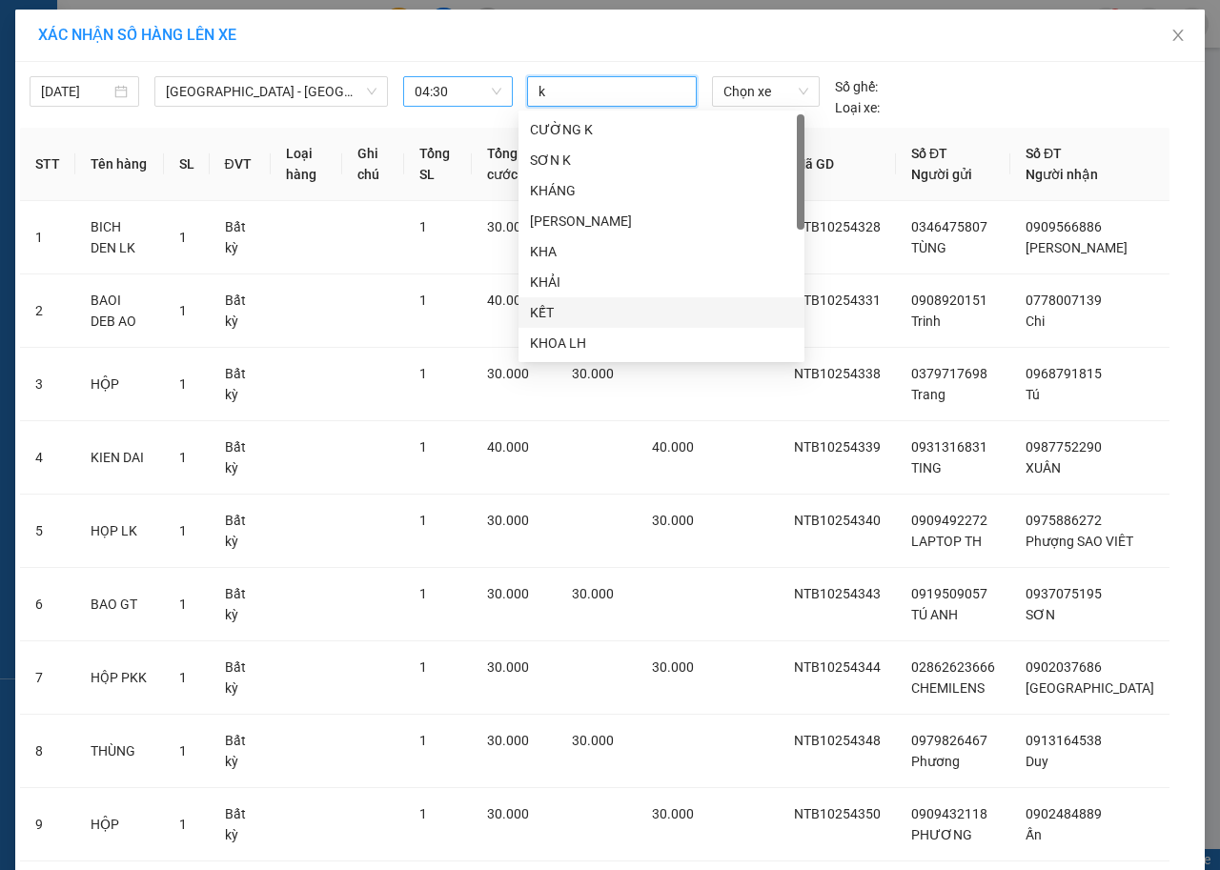
click at [624, 308] on div "KẾT" at bounding box center [661, 312] width 263 height 21
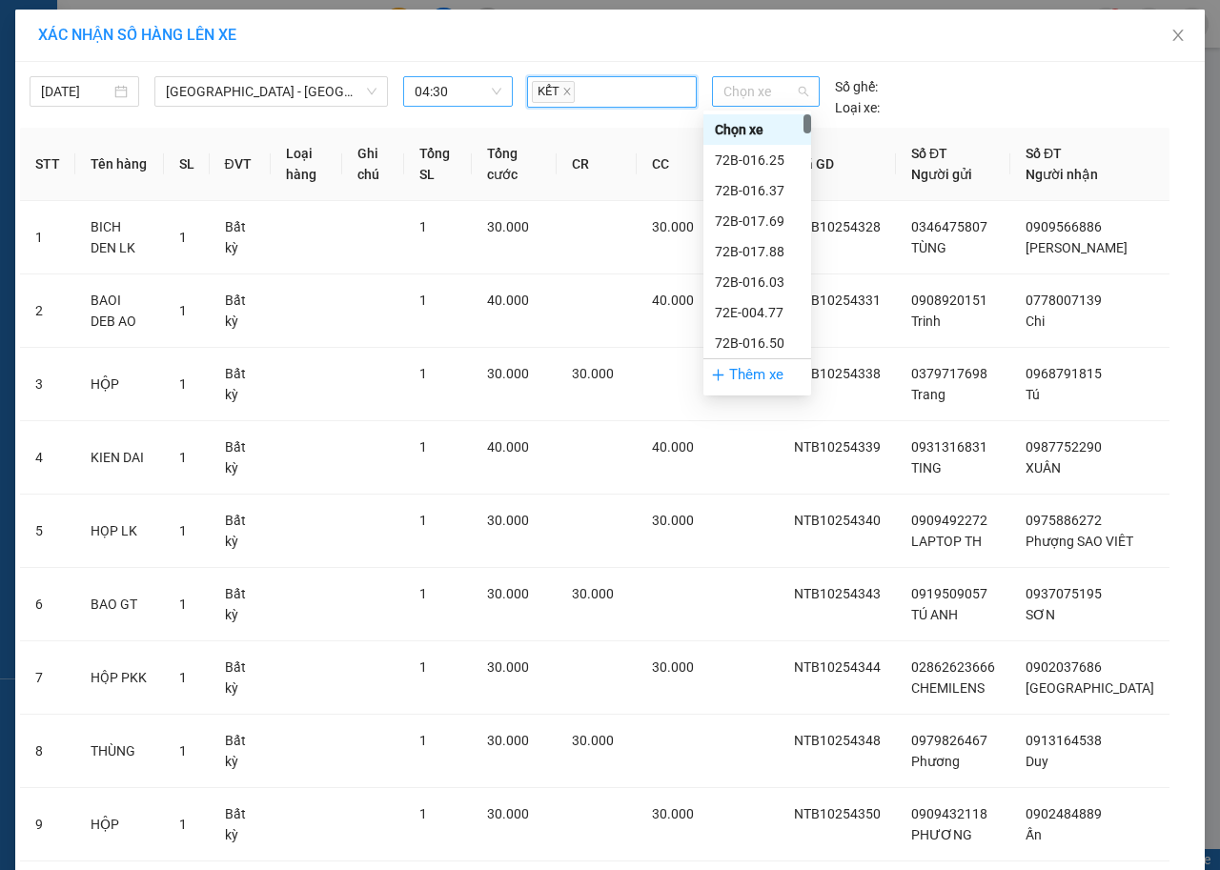
click at [770, 92] on span "Chọn xe" at bounding box center [765, 91] width 85 height 29
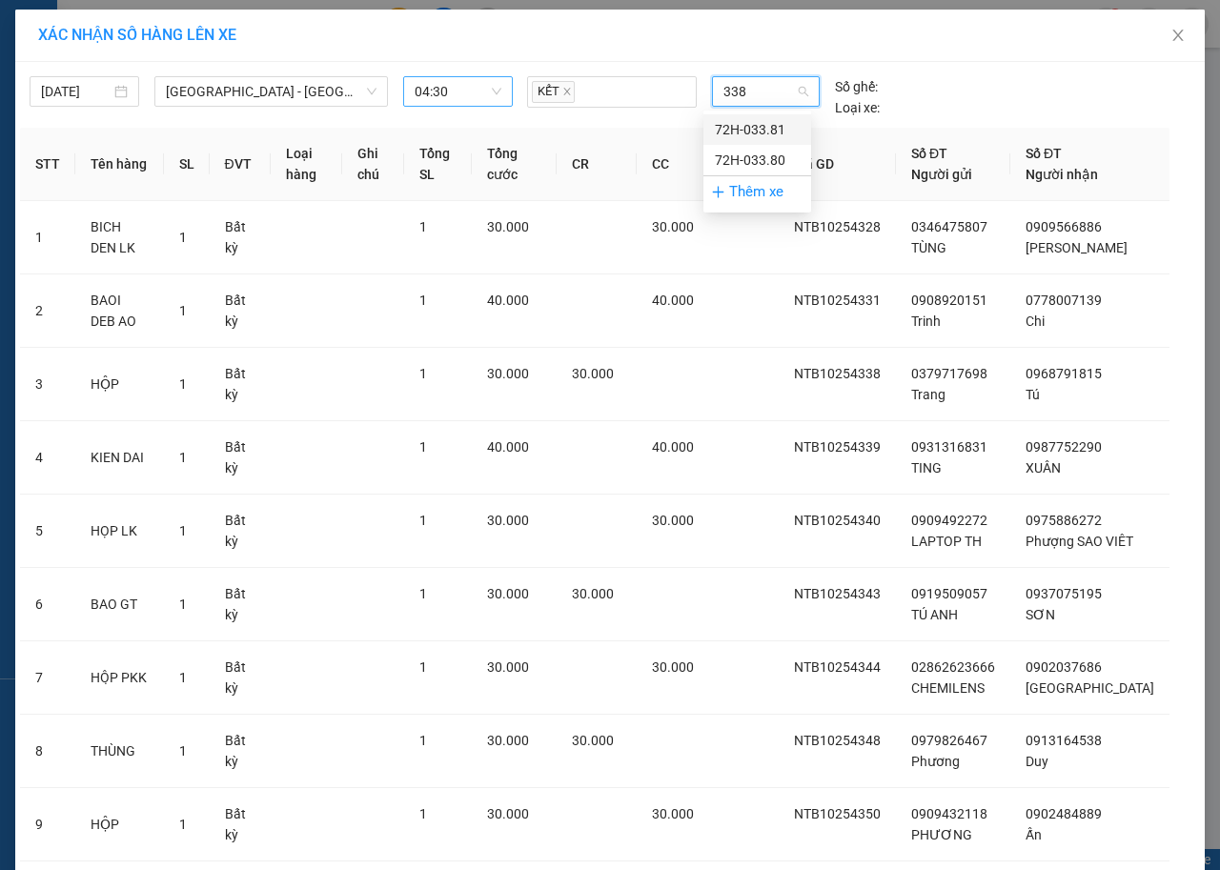
type input "3380"
drag, startPoint x: 761, startPoint y: 140, endPoint x: 761, endPoint y: 128, distance: 12.4
click at [761, 128] on div "72H-033.80" at bounding box center [757, 129] width 108 height 30
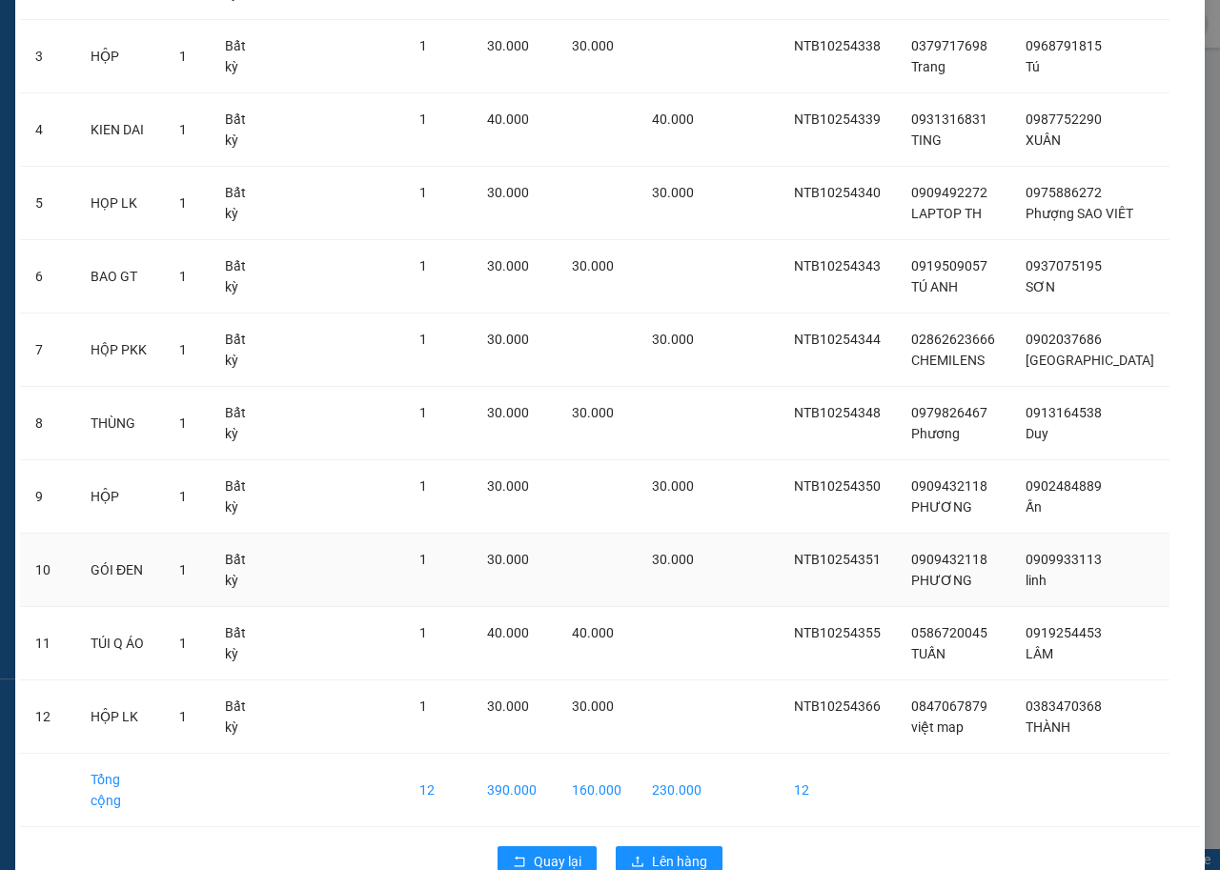
scroll to position [361, 0]
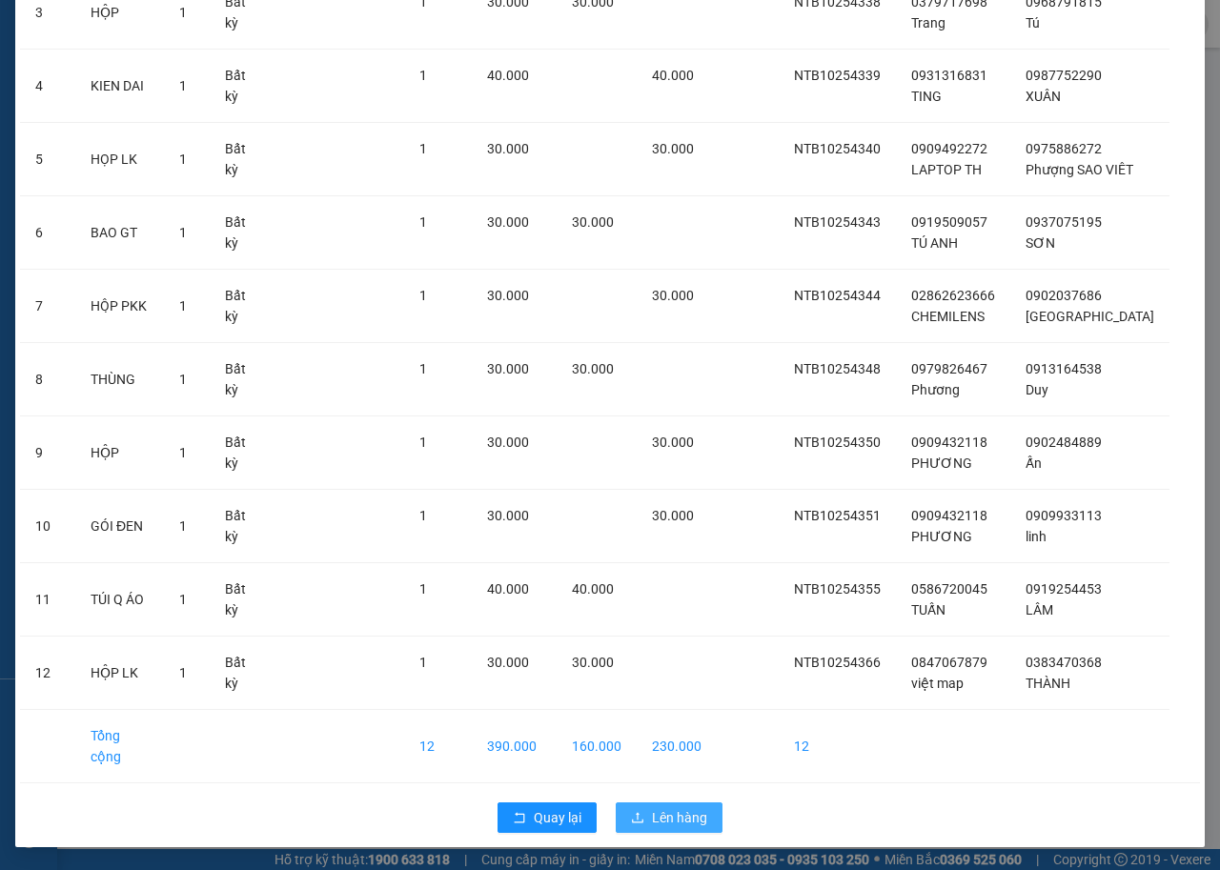
click at [677, 803] on button "Lên hàng" at bounding box center [669, 817] width 107 height 30
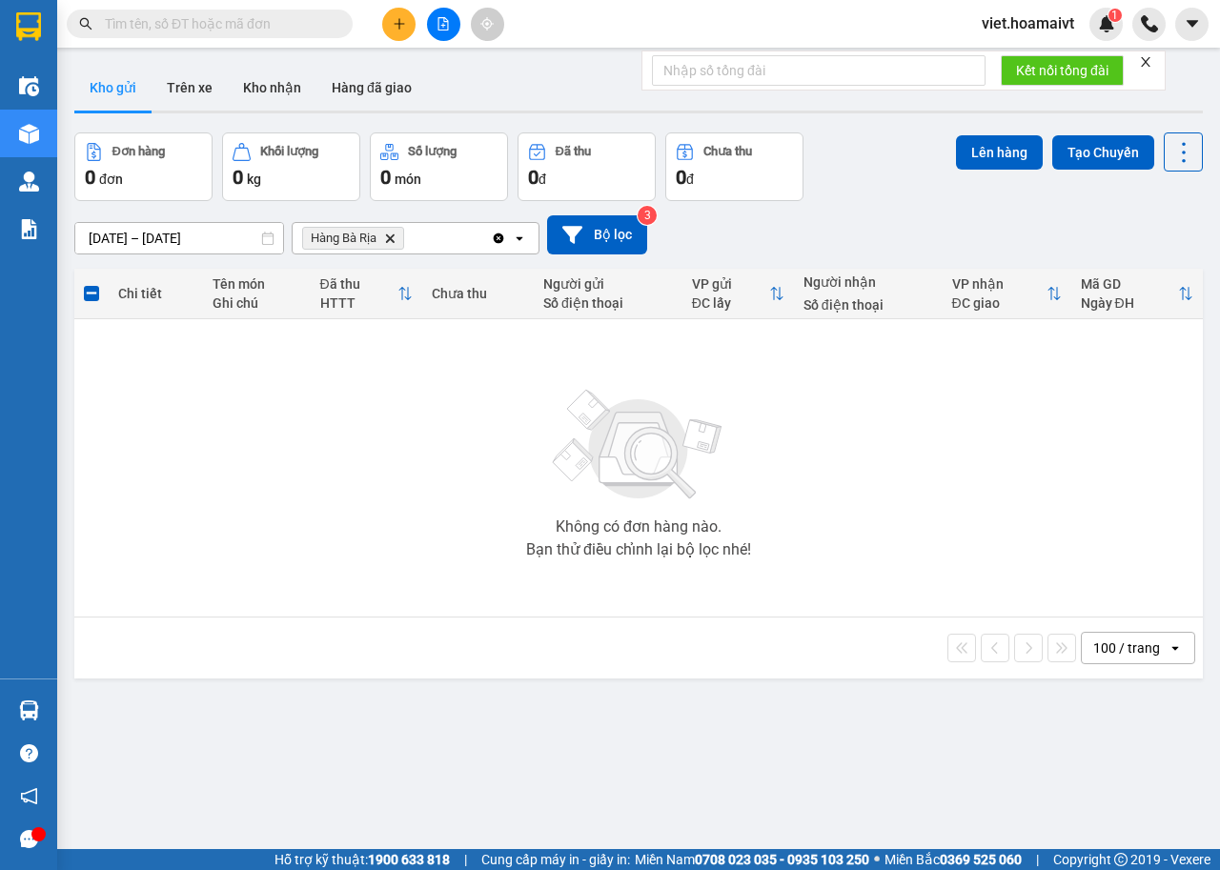
click at [392, 238] on icon "Delete" at bounding box center [389, 238] width 11 height 11
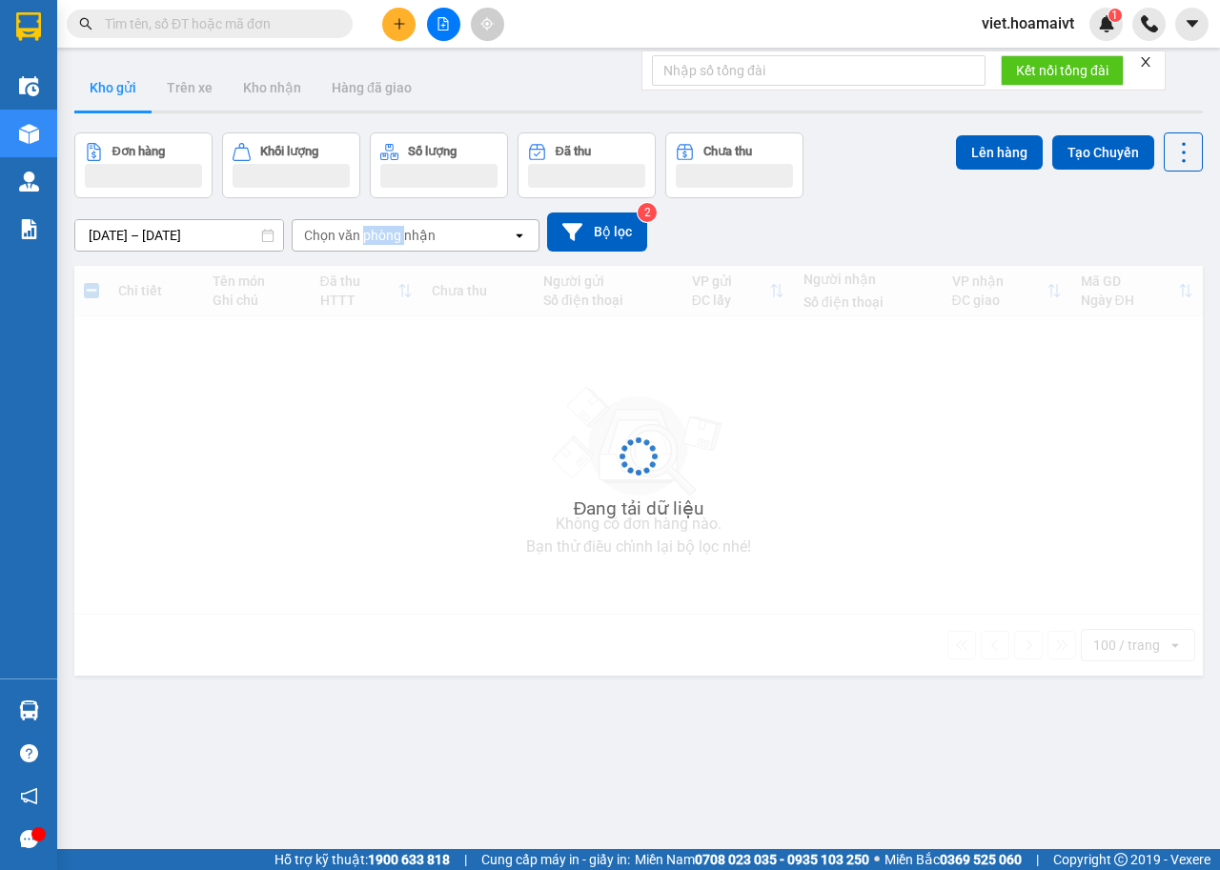
click at [392, 238] on div "Chọn văn phòng nhận" at bounding box center [370, 235] width 132 height 19
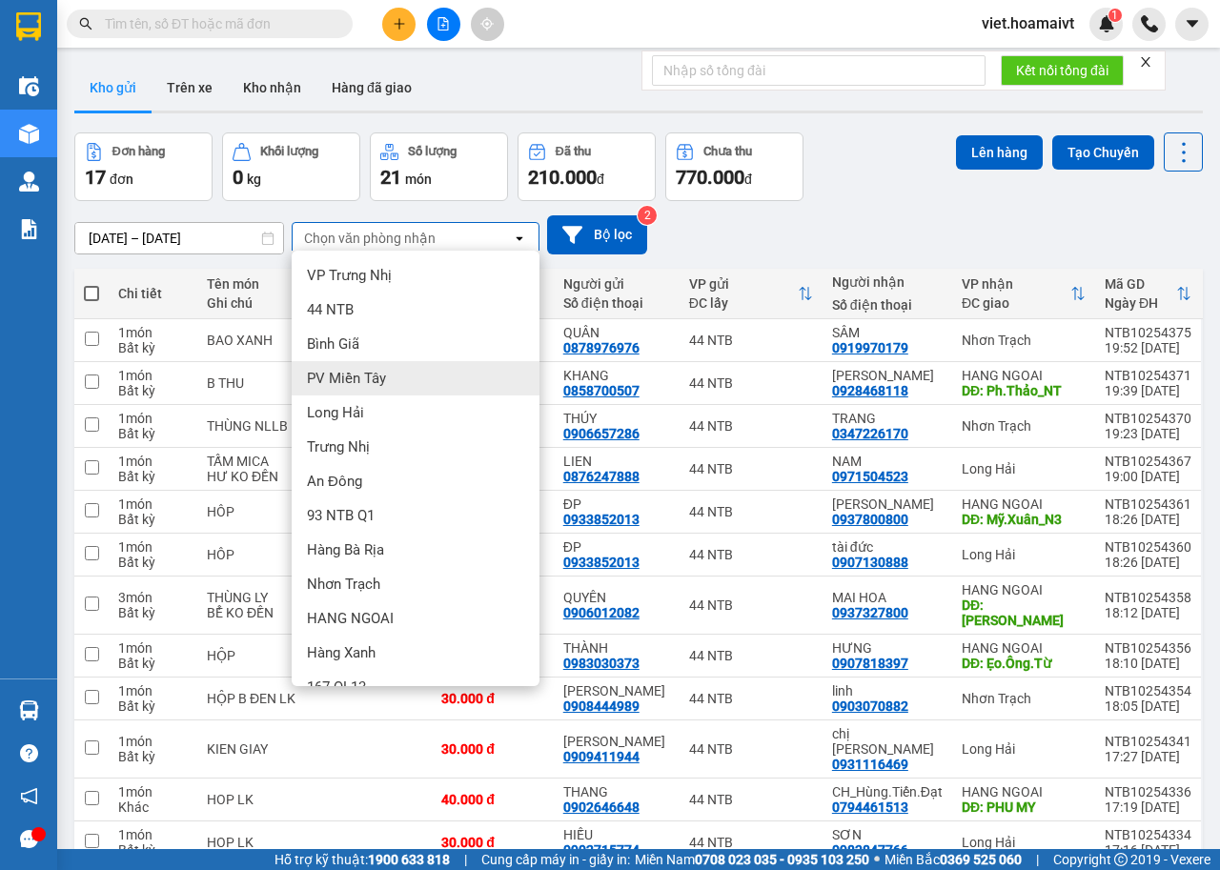
click at [429, 613] on div "HANG NGOAI" at bounding box center [416, 618] width 248 height 34
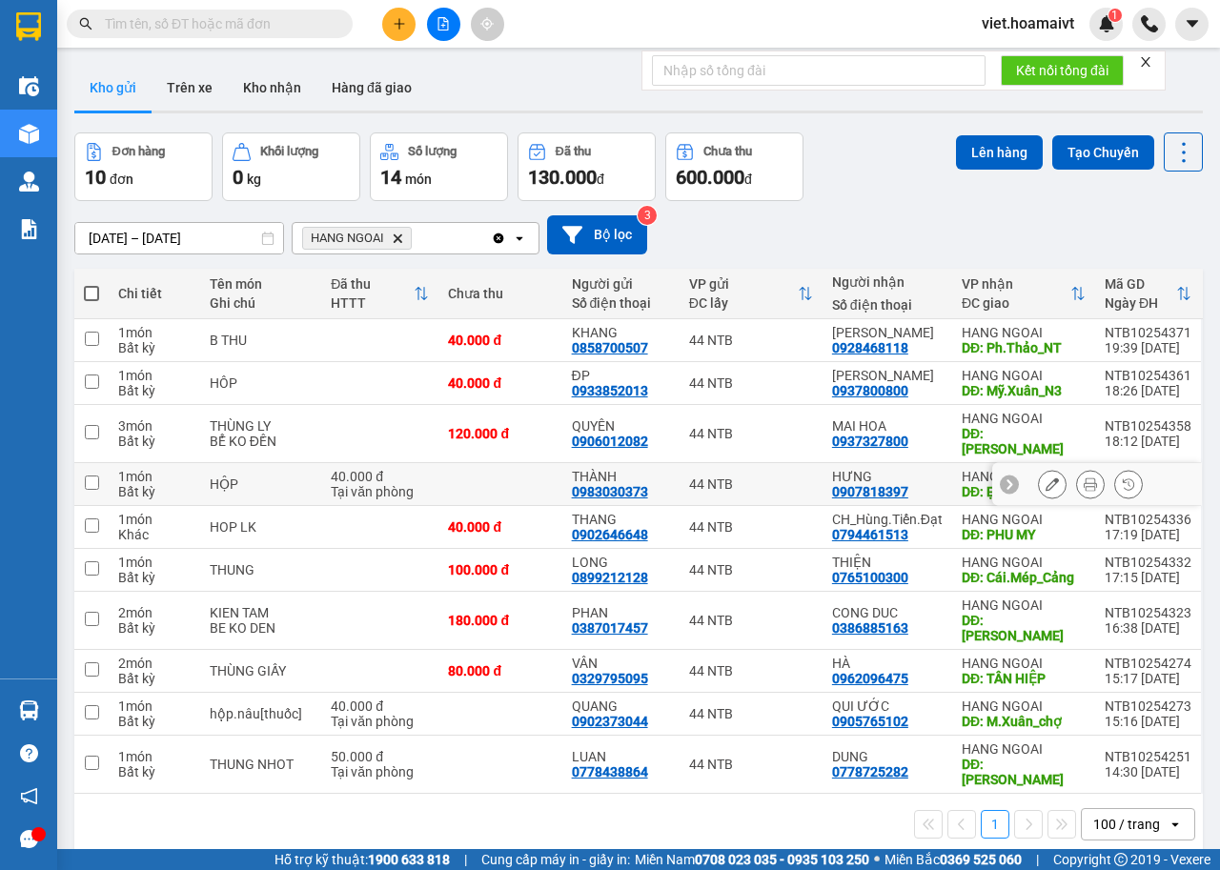
click at [925, 469] on div "HƯNG" at bounding box center [887, 476] width 111 height 15
checkbox input "true"
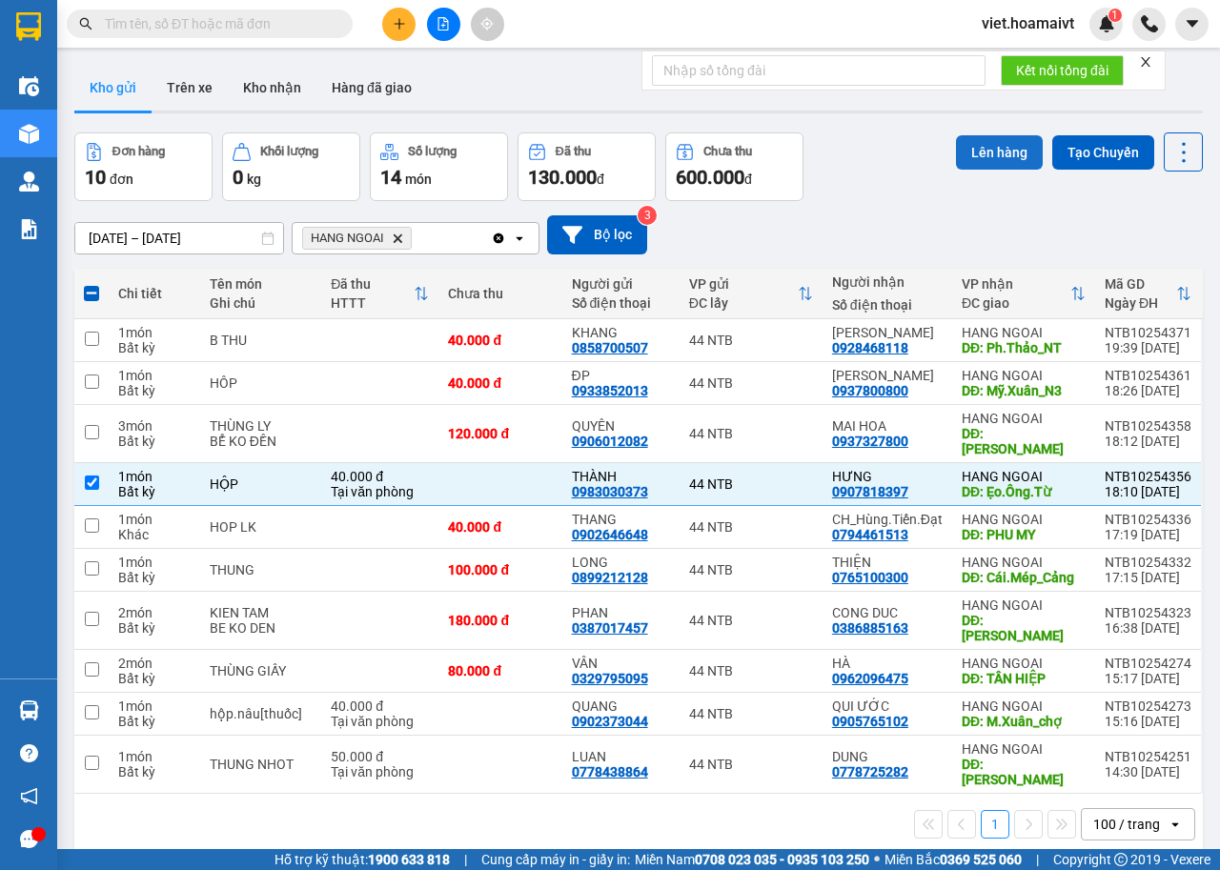
click at [964, 156] on button "Lên hàng" at bounding box center [999, 152] width 87 height 34
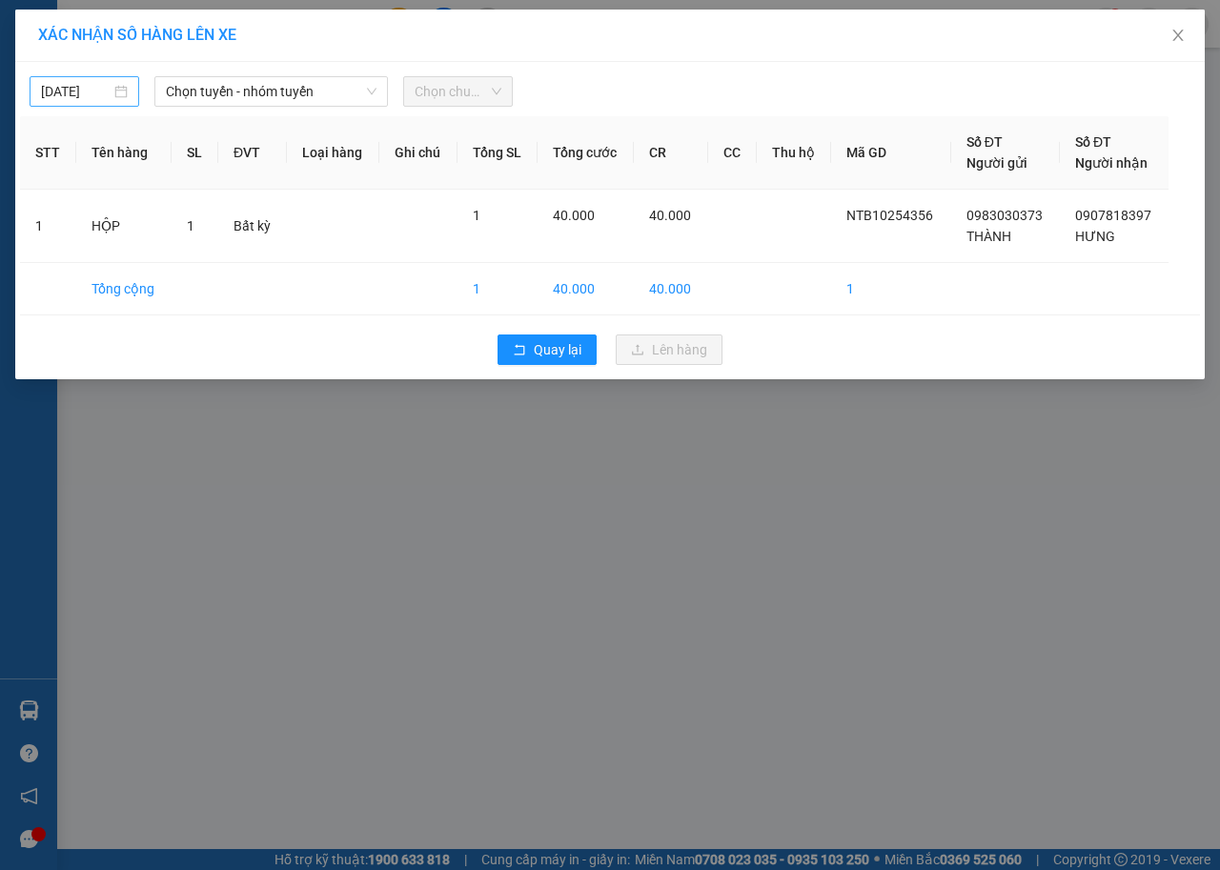
click at [106, 91] on input "[DATE]" at bounding box center [76, 91] width 70 height 21
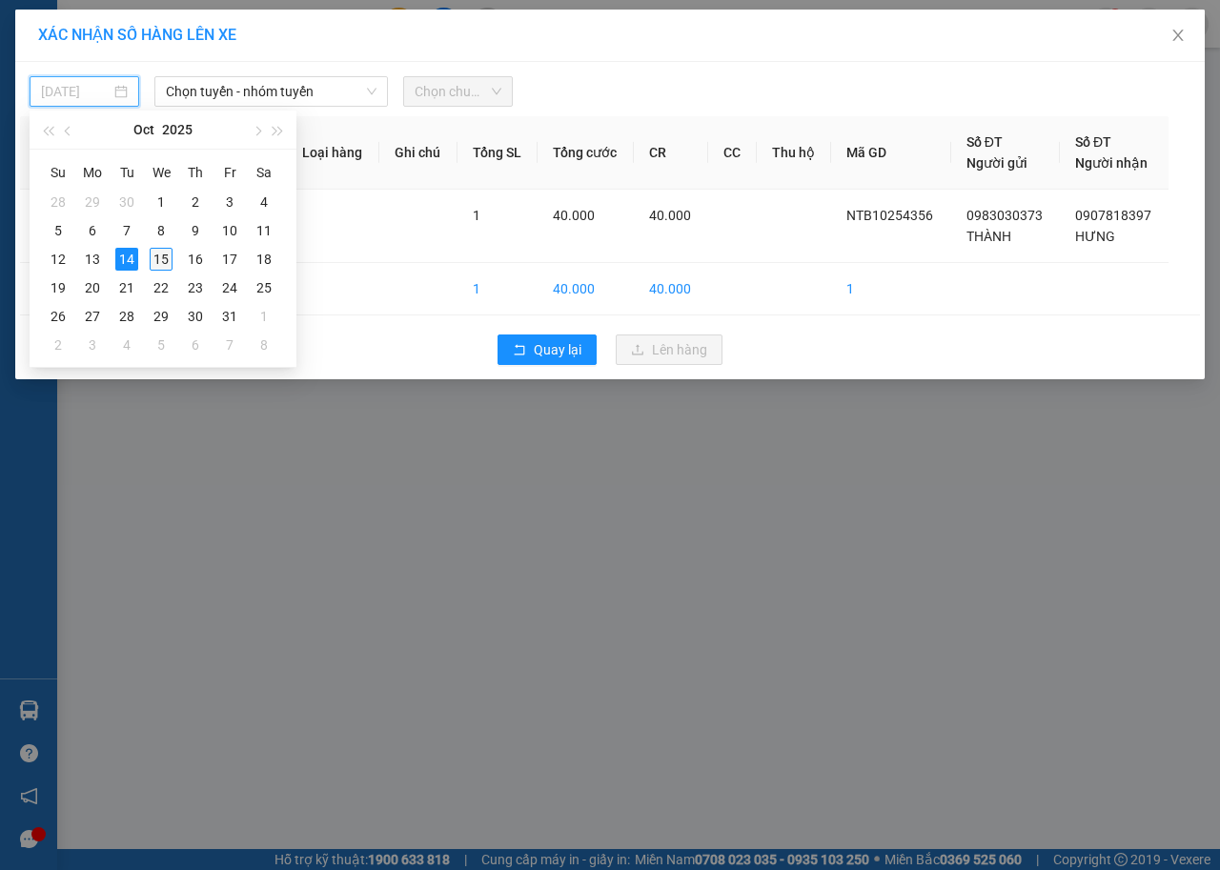
click at [162, 263] on div "15" at bounding box center [161, 259] width 23 height 23
type input "[DATE]"
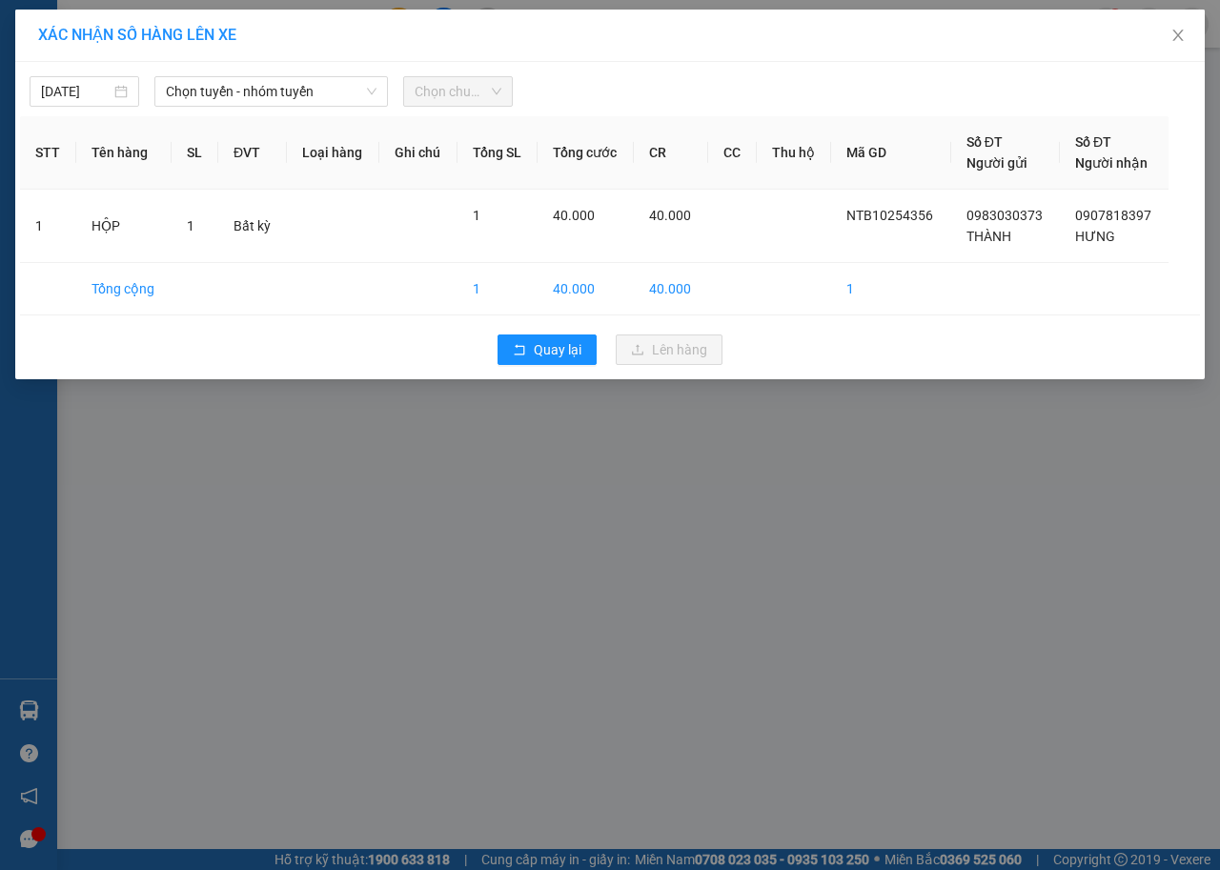
click at [214, 107] on div "[DATE] Chọn tuyến - nhóm tuyến Chọn chuyến STT Tên hàng SL ĐVT Loại hàng Ghi ch…" at bounding box center [609, 220] width 1189 height 317
click at [217, 100] on span "Chọn tuyến - nhóm tuyến" at bounding box center [271, 91] width 211 height 29
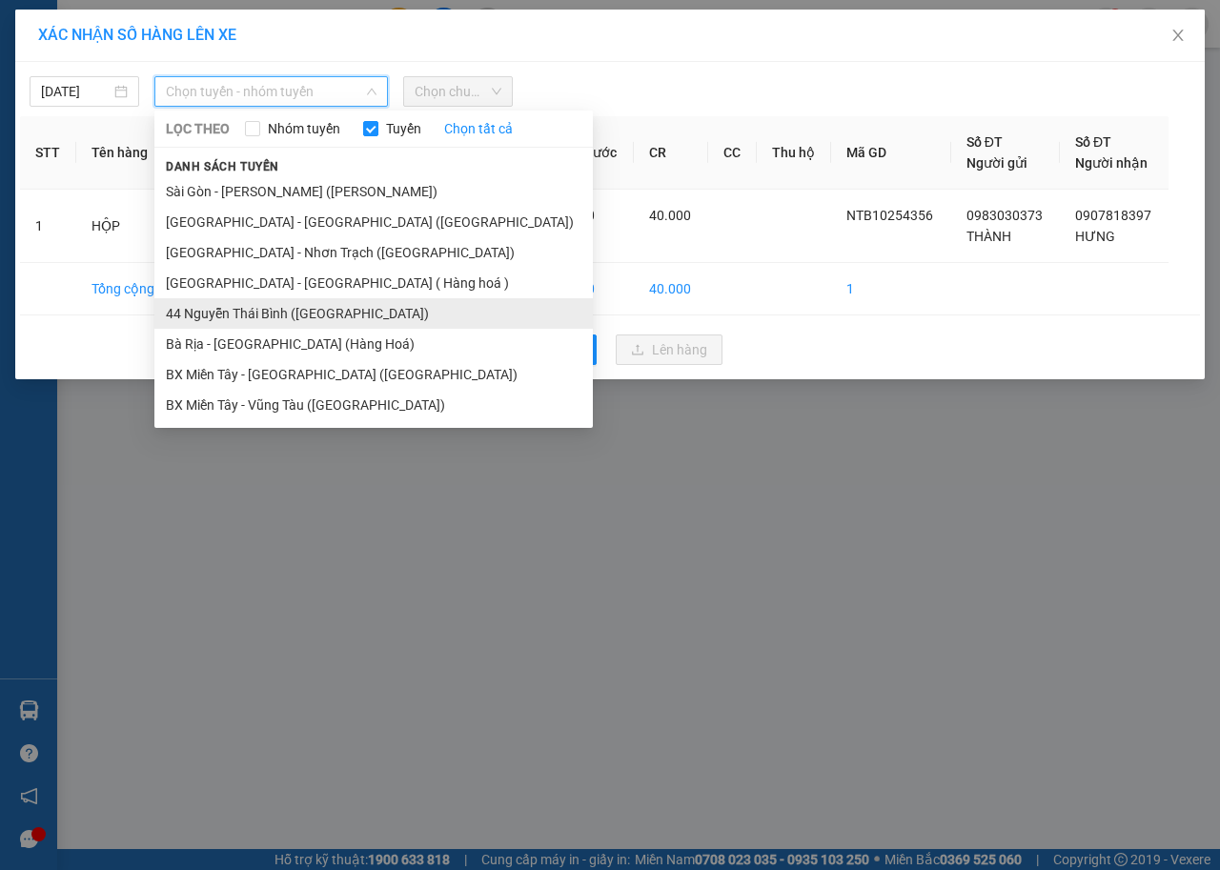
click at [350, 301] on li "44 Nguyễn Thái Bình ([GEOGRAPHIC_DATA])" at bounding box center [373, 313] width 438 height 30
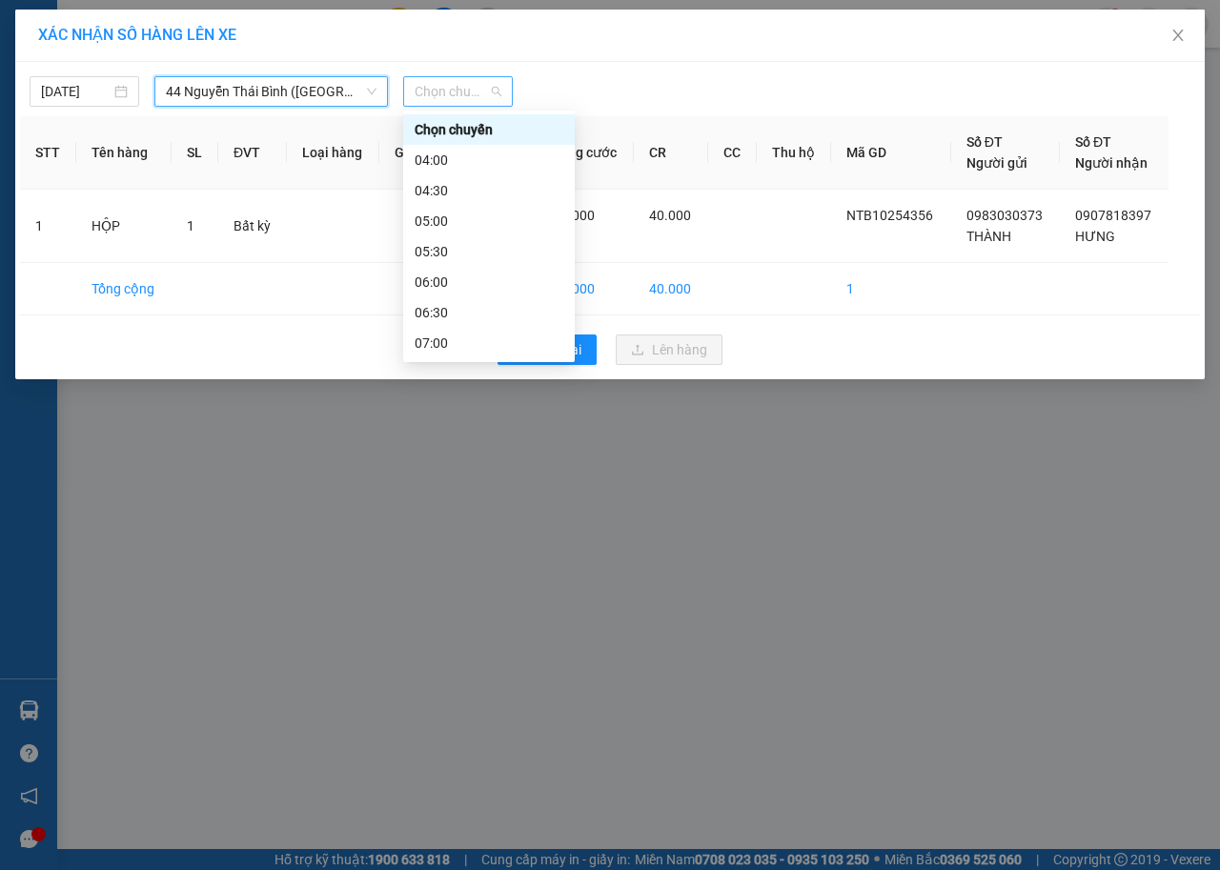
click at [466, 84] on span "Chọn chuyến" at bounding box center [458, 91] width 87 height 29
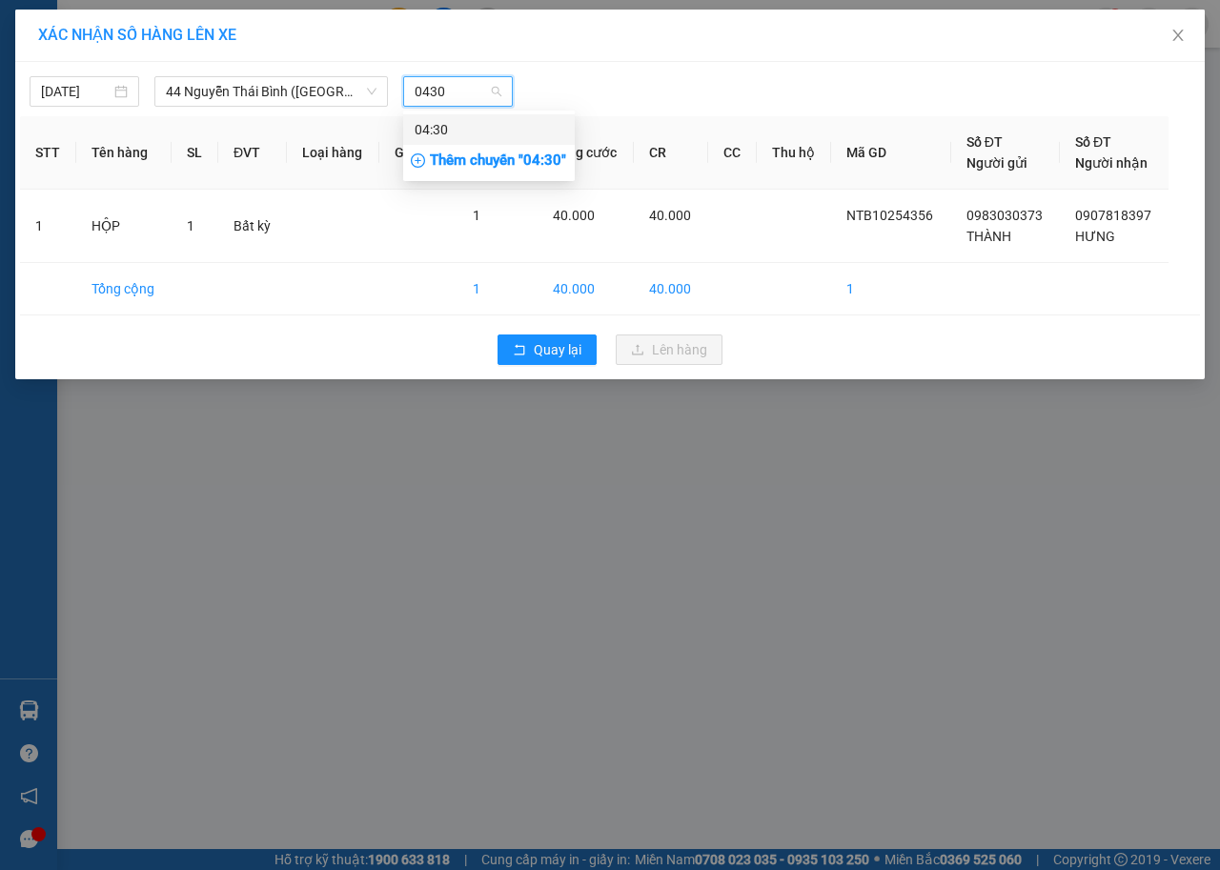
type input "0430"
click at [552, 164] on div "Thêm chuyến " 04:30 "" at bounding box center [489, 161] width 172 height 32
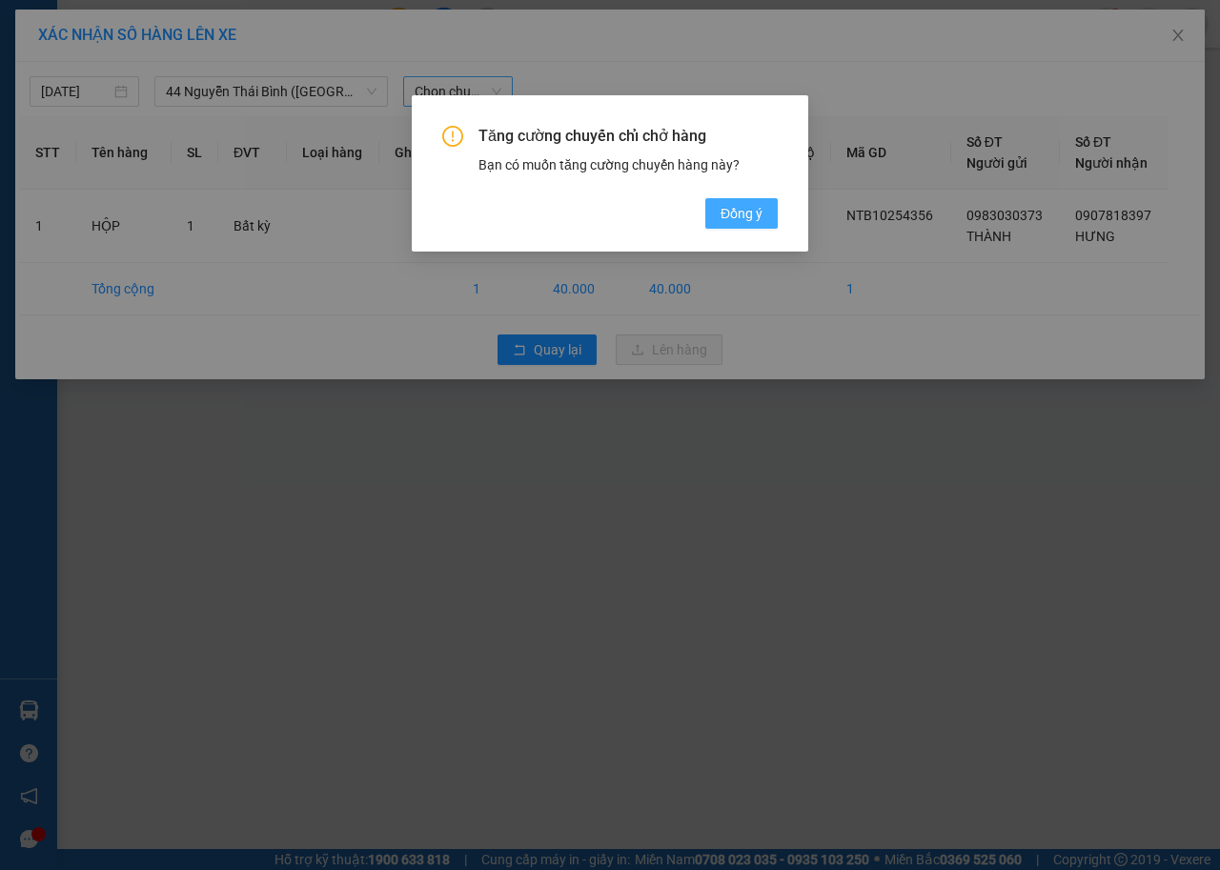
click at [750, 223] on span "Đồng ý" at bounding box center [741, 213] width 42 height 21
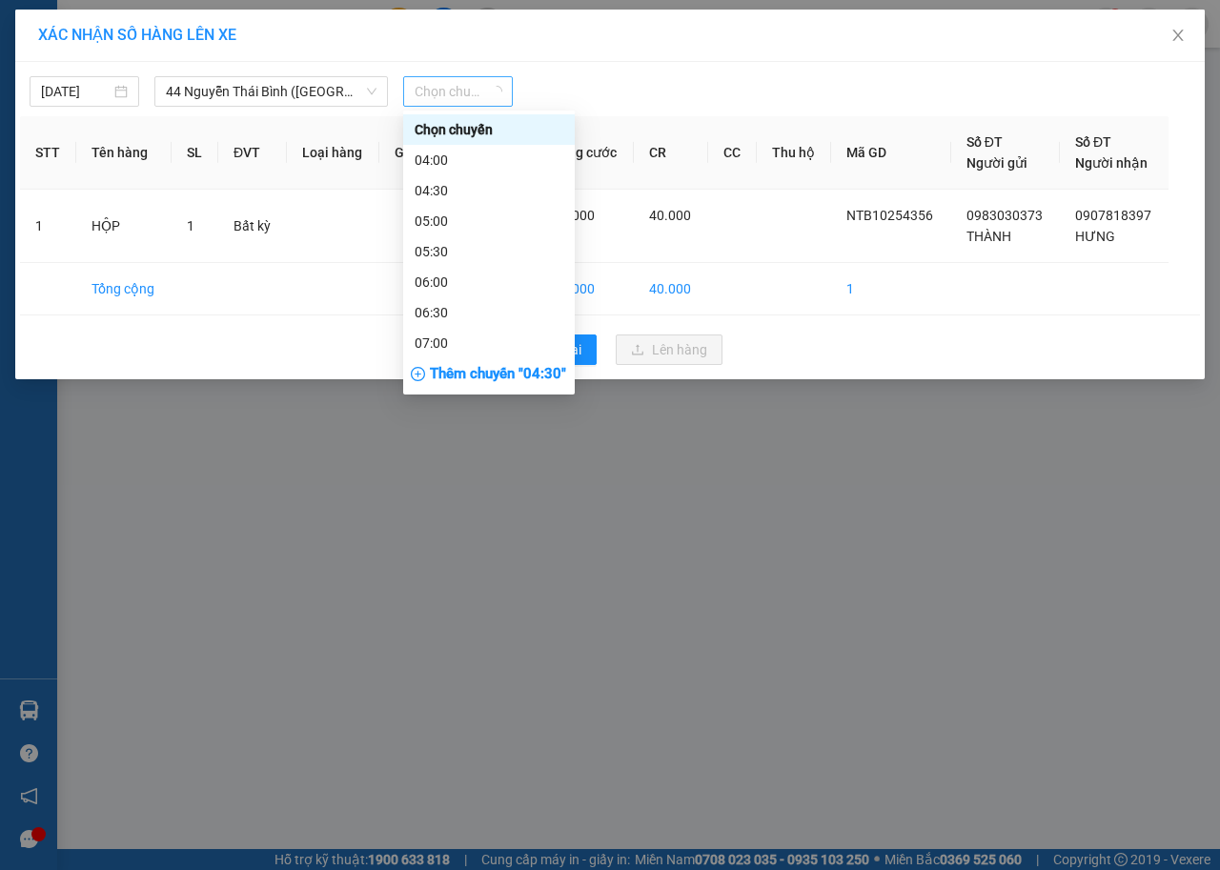
click at [474, 88] on span "Chọn chuyến" at bounding box center [458, 91] width 87 height 29
click at [493, 186] on div "04:30" at bounding box center [489, 190] width 149 height 21
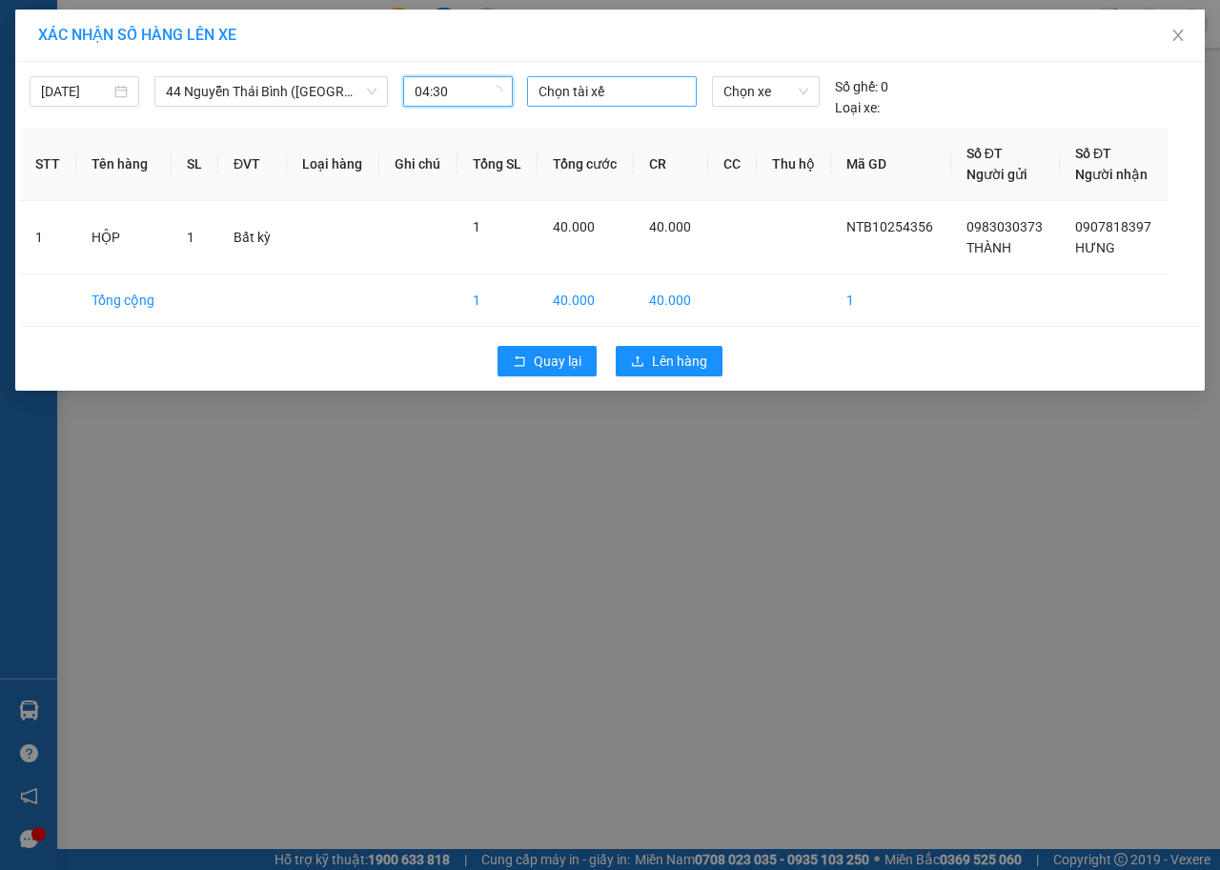
click at [634, 100] on div at bounding box center [612, 91] width 160 height 23
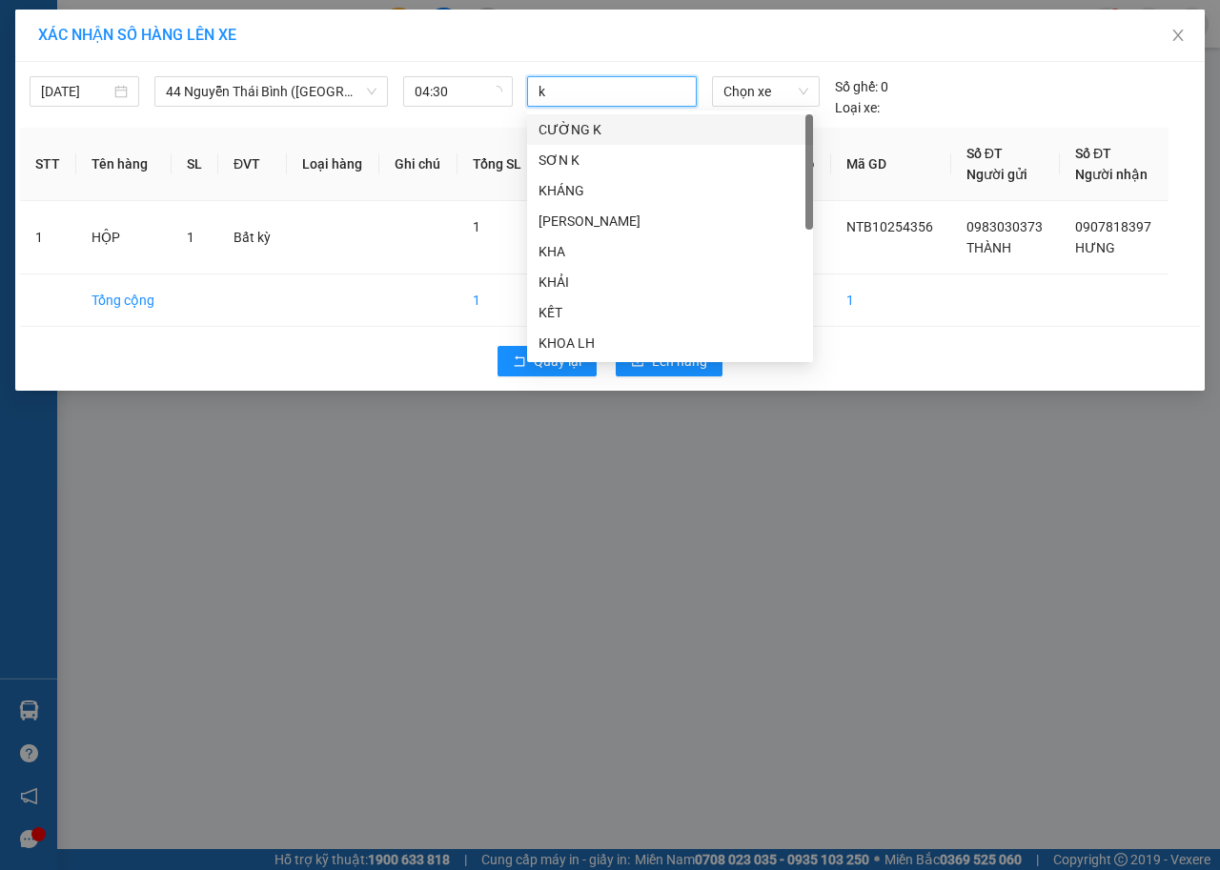
type input "ke"
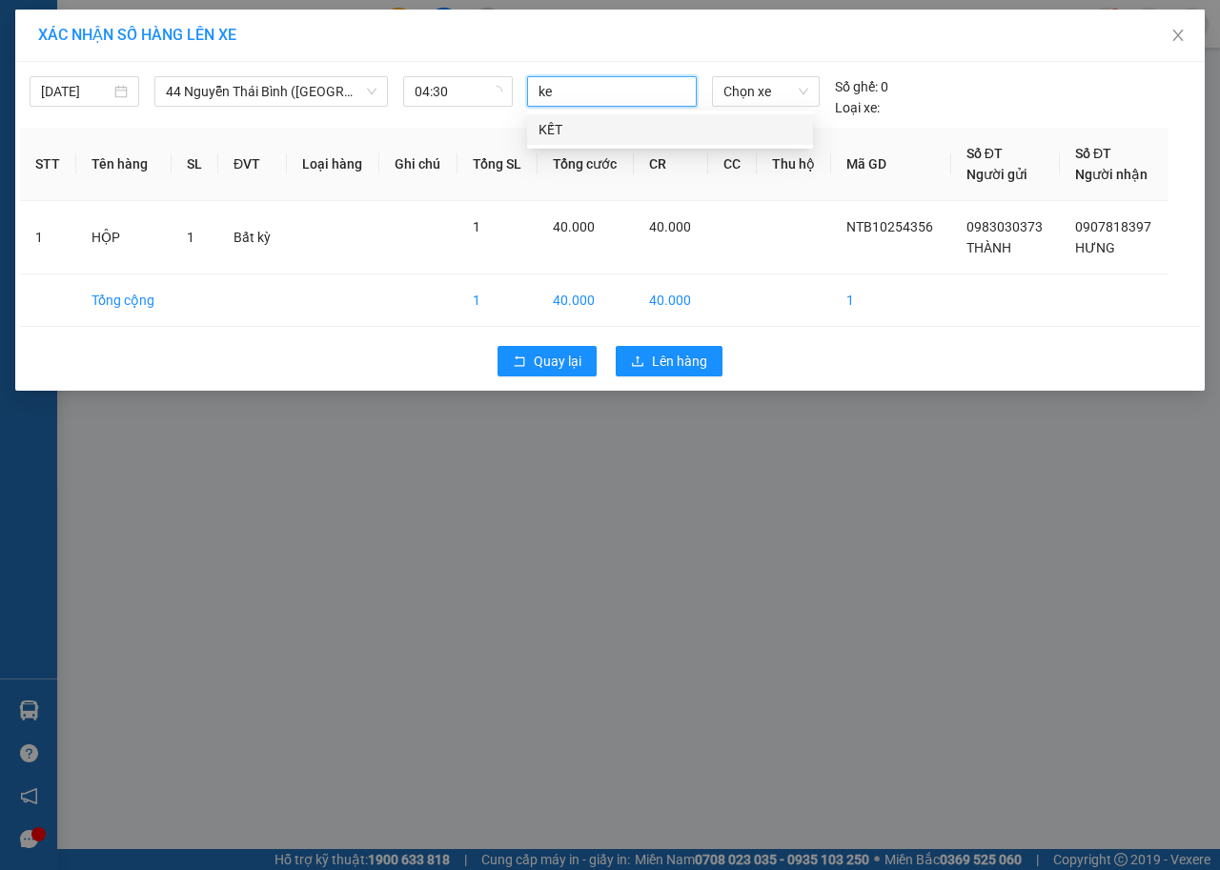
click at [616, 132] on div "KẾT" at bounding box center [669, 129] width 263 height 21
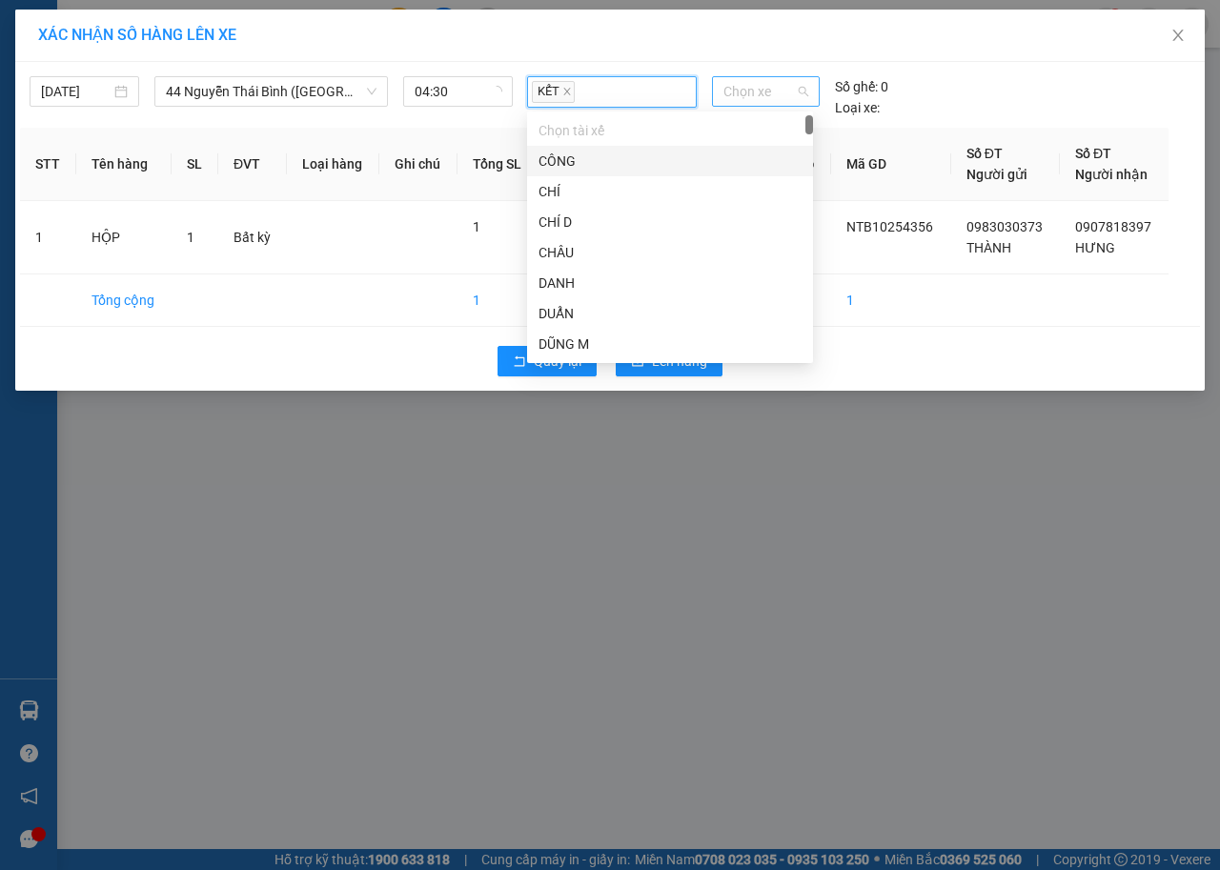
click at [736, 101] on span "Chọn xe" at bounding box center [765, 91] width 85 height 29
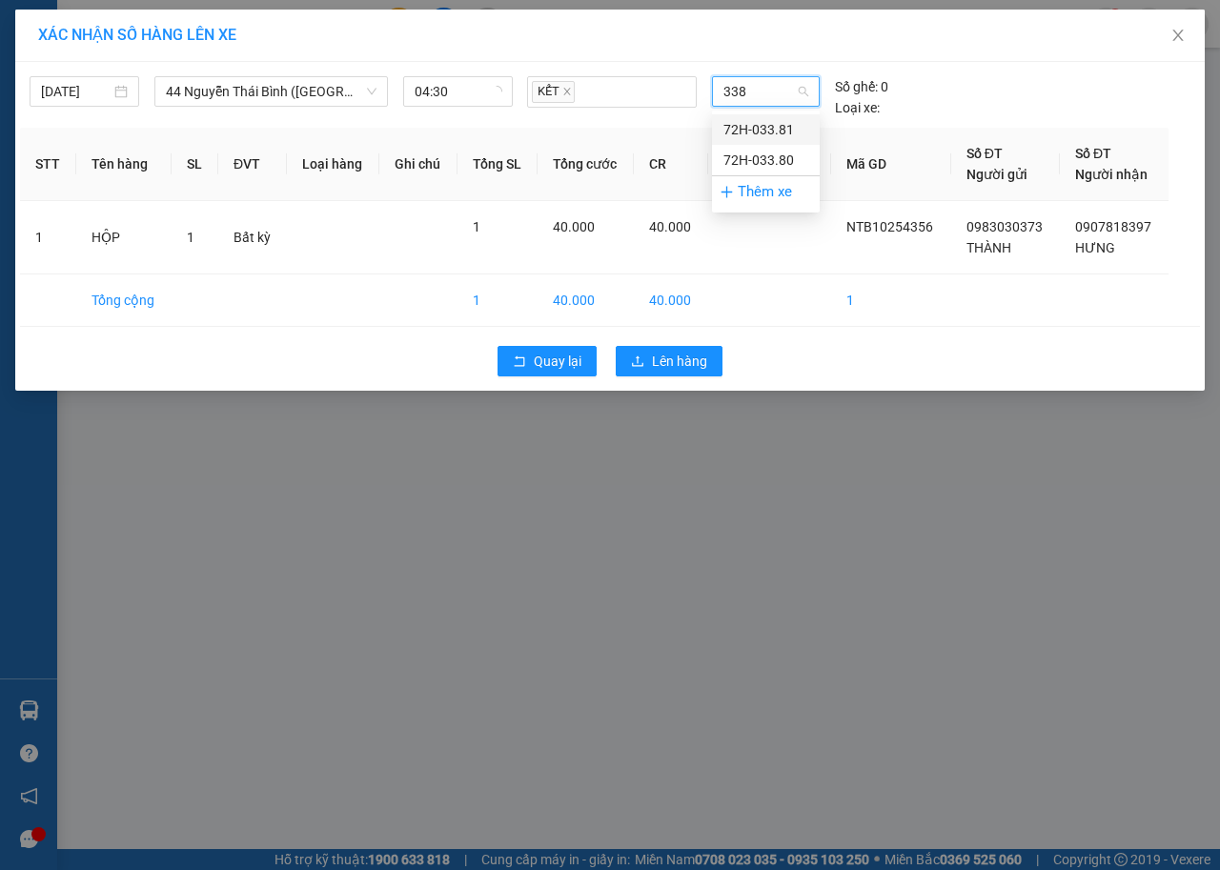
type input "3380"
click at [748, 124] on div "72H-033.80" at bounding box center [765, 129] width 85 height 21
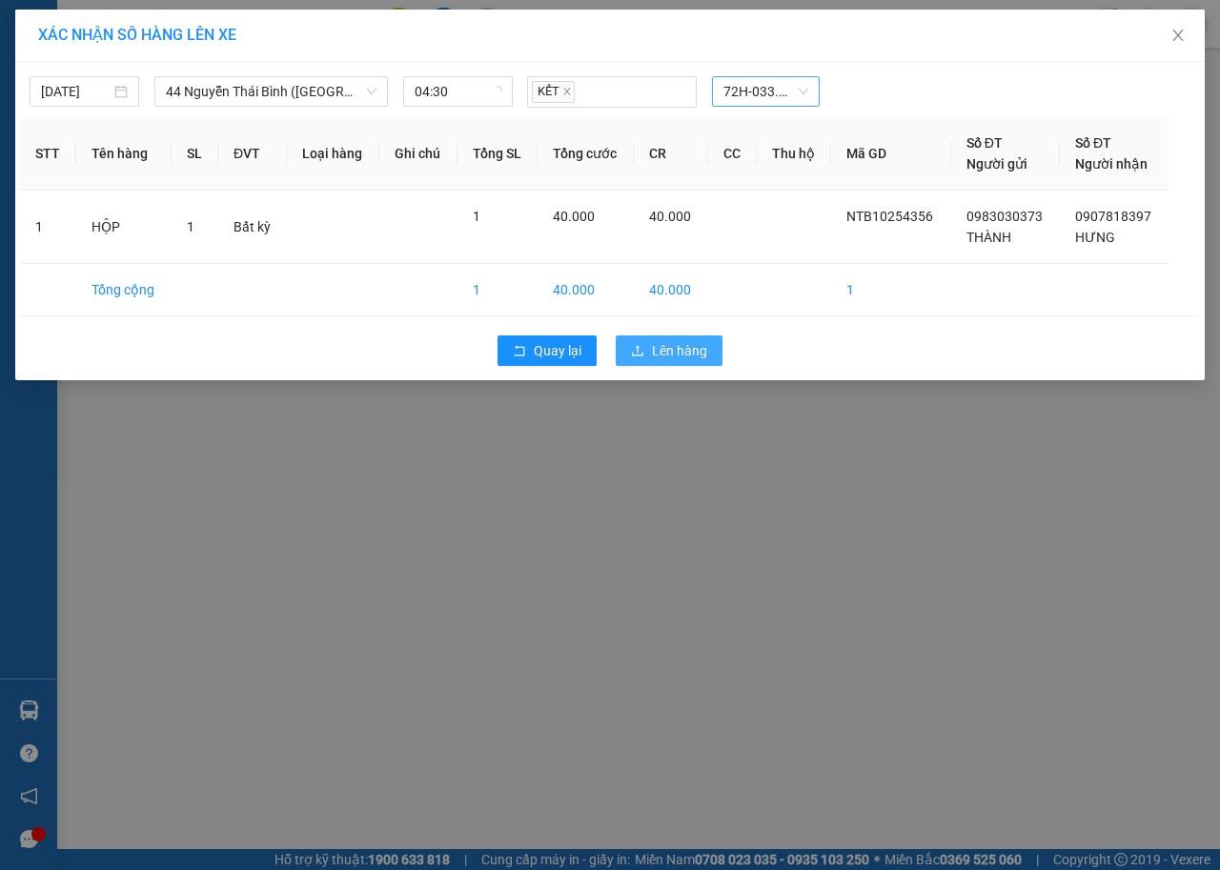
click at [681, 356] on span "Lên hàng" at bounding box center [679, 350] width 55 height 21
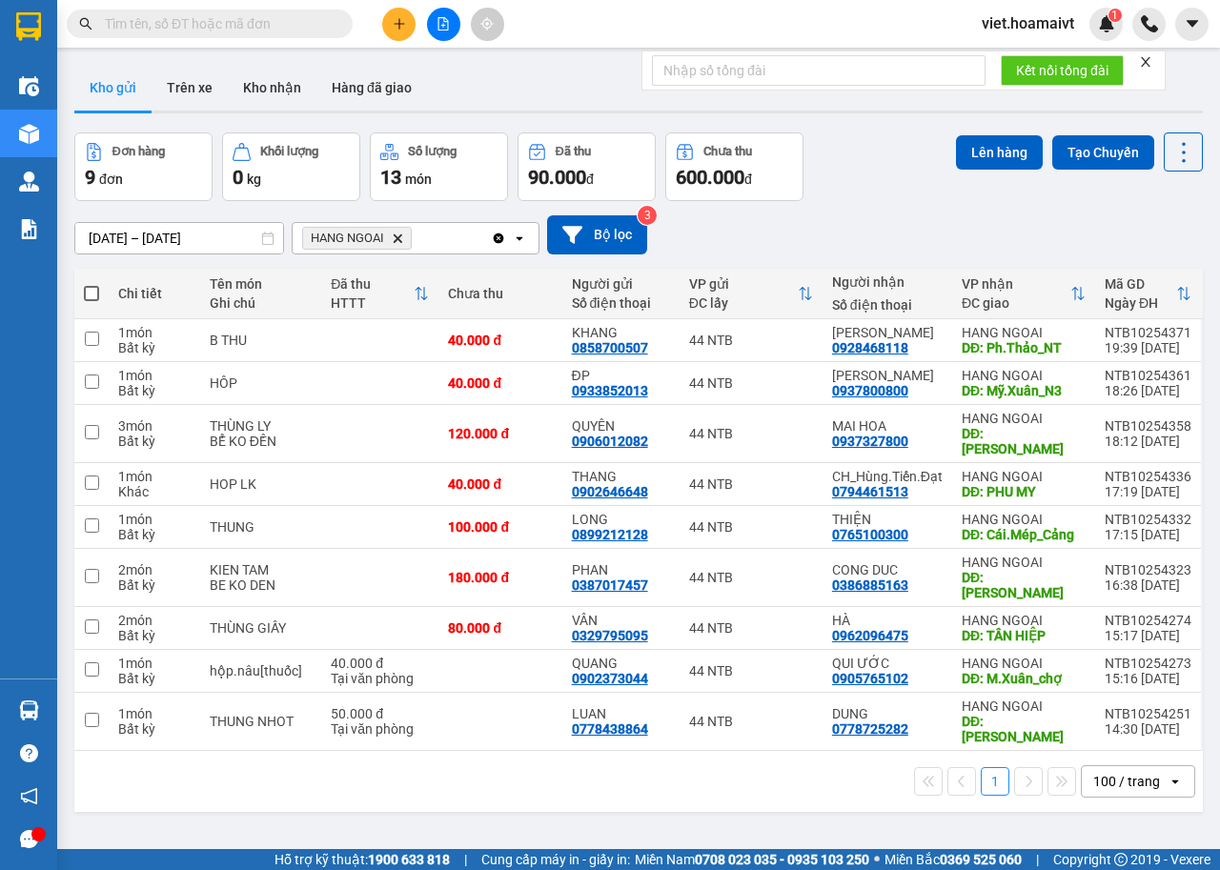
click at [399, 238] on icon "Delete" at bounding box center [397, 238] width 11 height 11
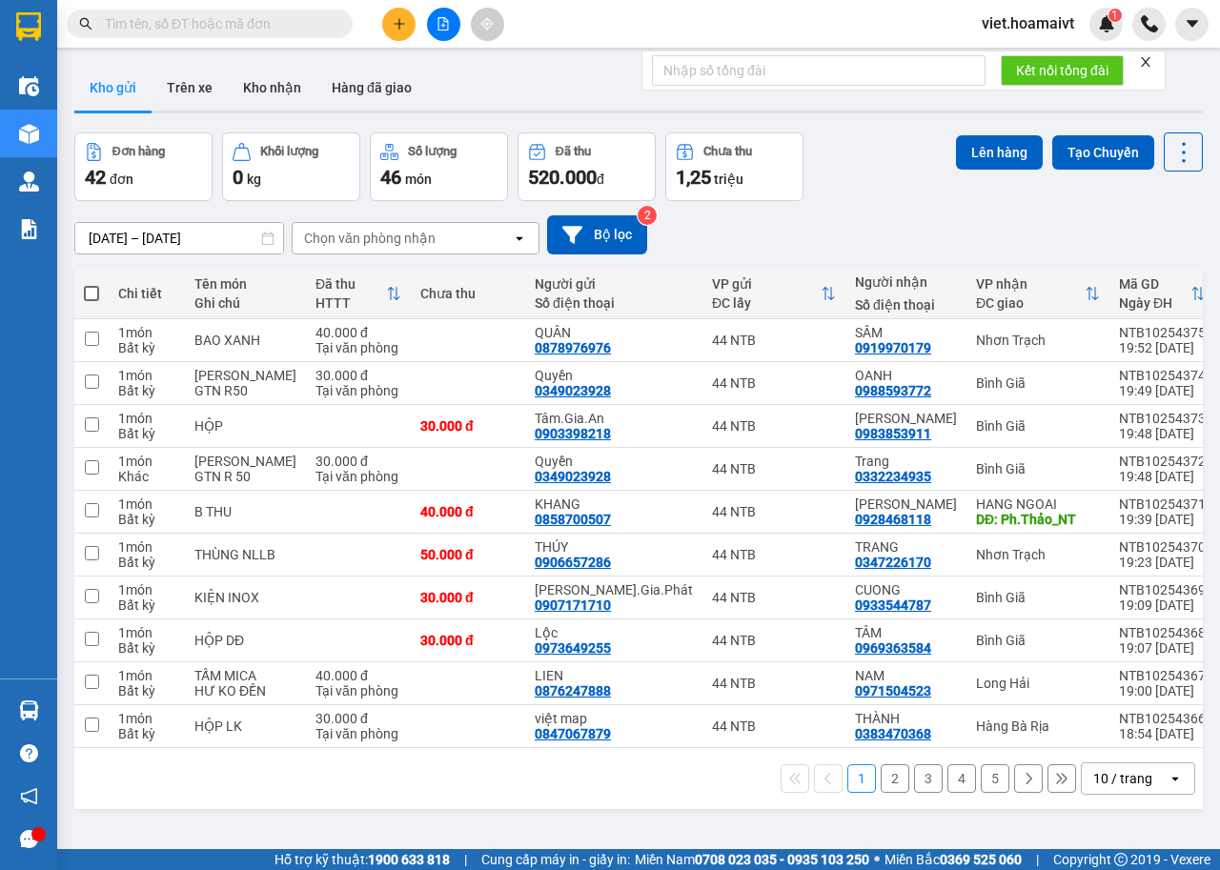
click at [1097, 777] on div "10 / trang" at bounding box center [1122, 778] width 59 height 19
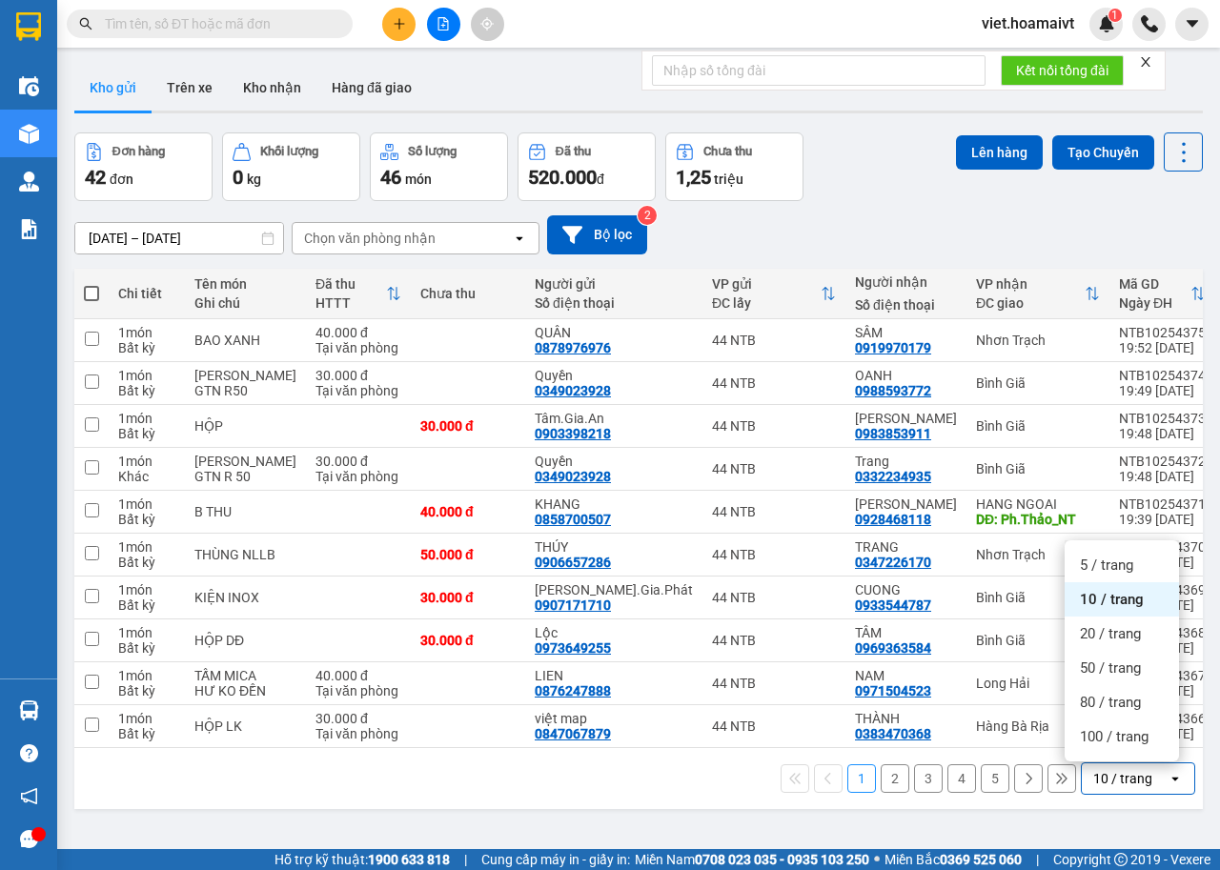
click at [1102, 757] on ul "5 / trang 10 / trang 20 / trang 50 / trang 80 / trang 100 / trang" at bounding box center [1122, 650] width 114 height 221
click at [1106, 747] on div "100 / trang" at bounding box center [1122, 737] width 114 height 34
